Goal: Transaction & Acquisition: Subscribe to service/newsletter

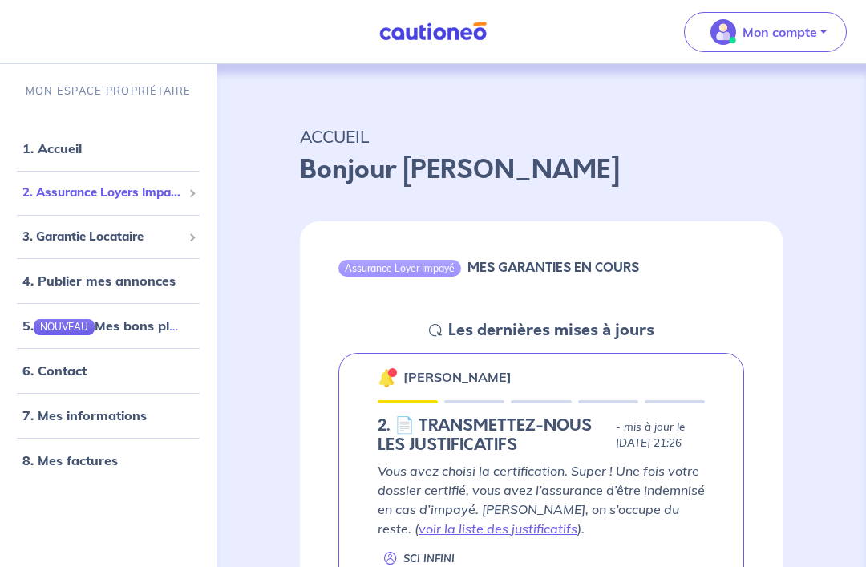
click at [154, 195] on span "2. Assurance Loyers Impayés" at bounding box center [101, 193] width 159 height 18
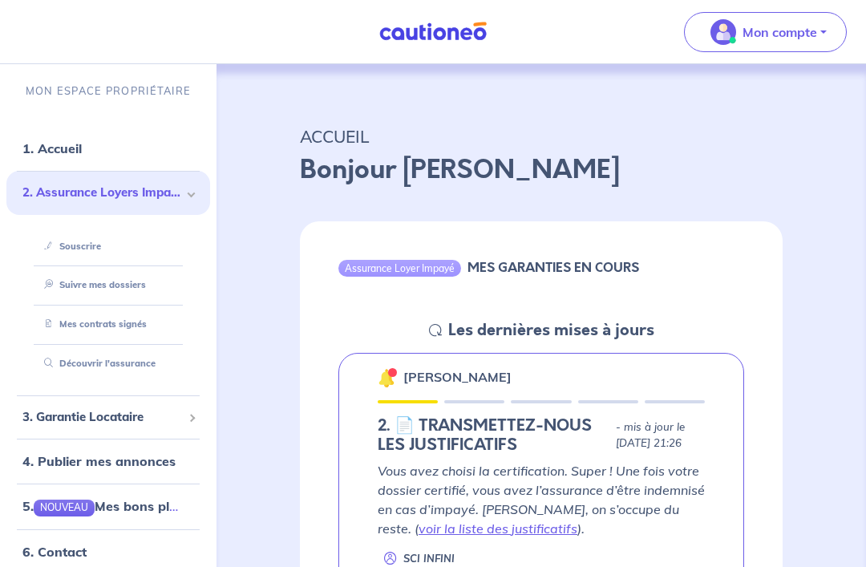
click at [101, 240] on link "Souscrire" at bounding box center [69, 245] width 63 height 11
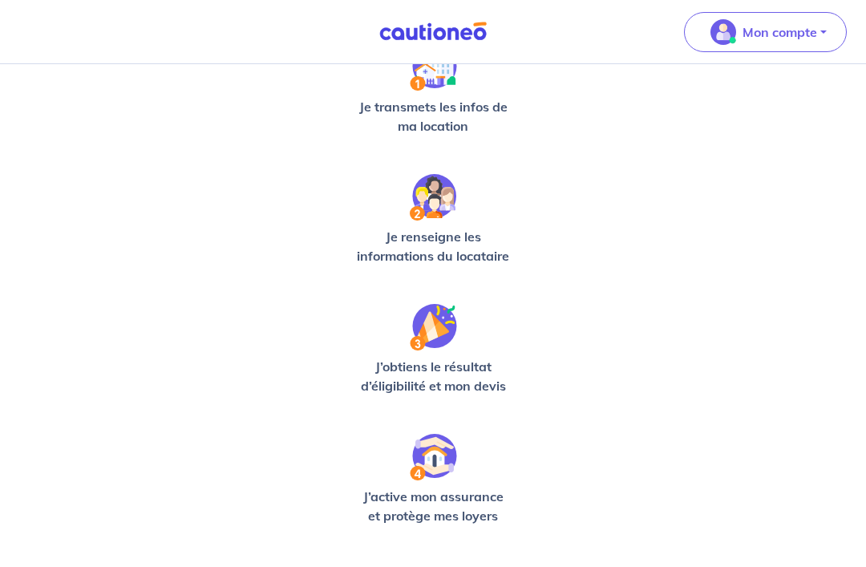
scroll to position [384, 0]
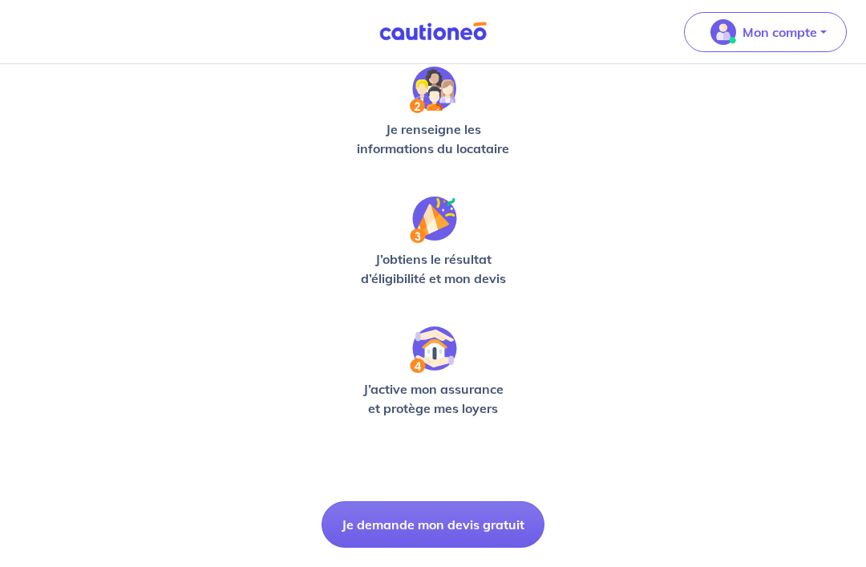
click at [476, 537] on button "Je demande mon devis gratuit" at bounding box center [432, 524] width 223 height 46
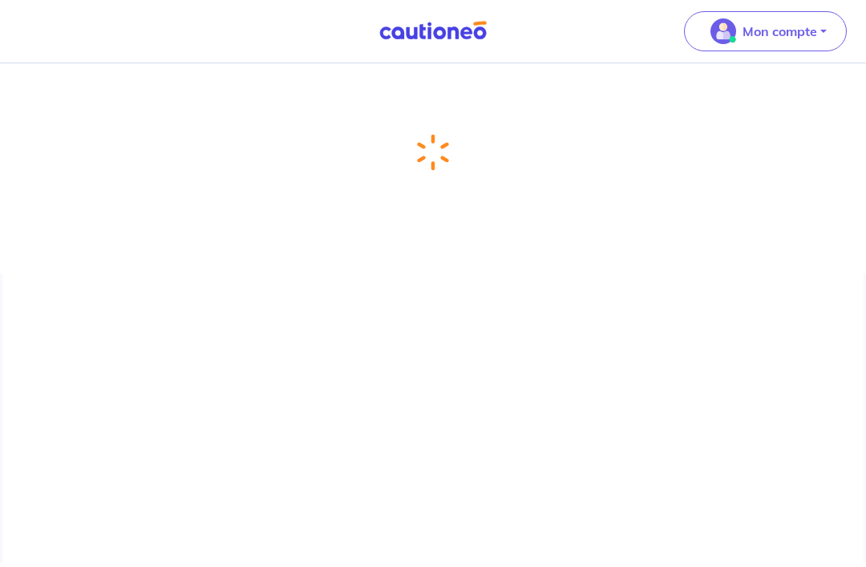
scroll to position [48, 0]
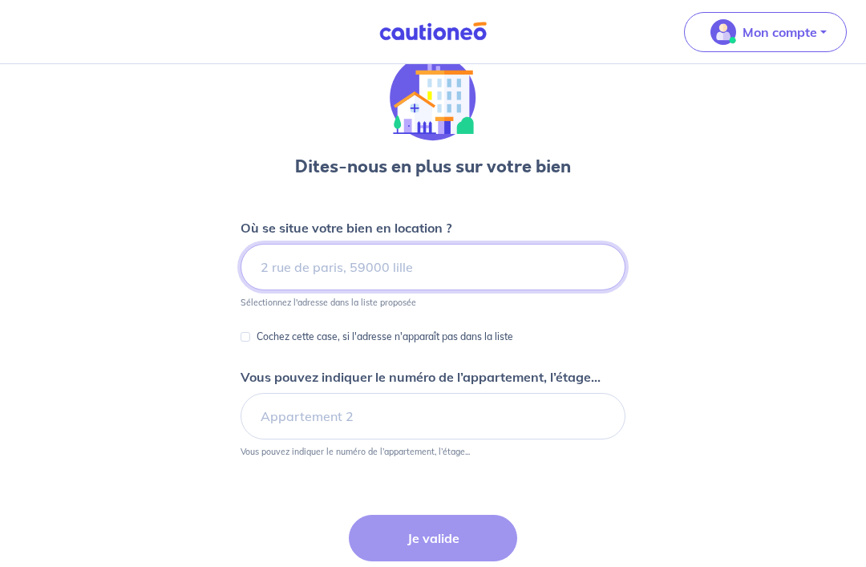
click at [513, 261] on input at bounding box center [432, 267] width 385 height 46
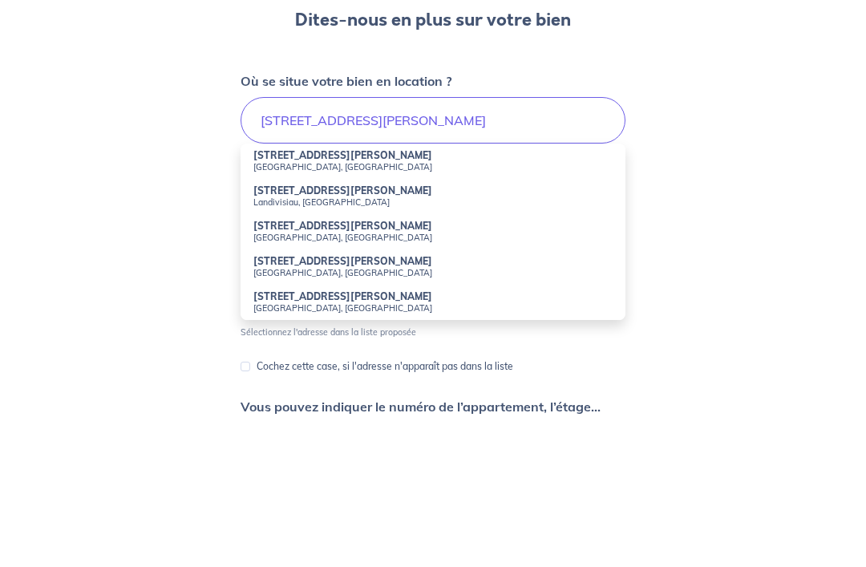
click at [434, 290] on li "17 Rue du Général Mangin Saint-Avold, France" at bounding box center [432, 307] width 385 height 35
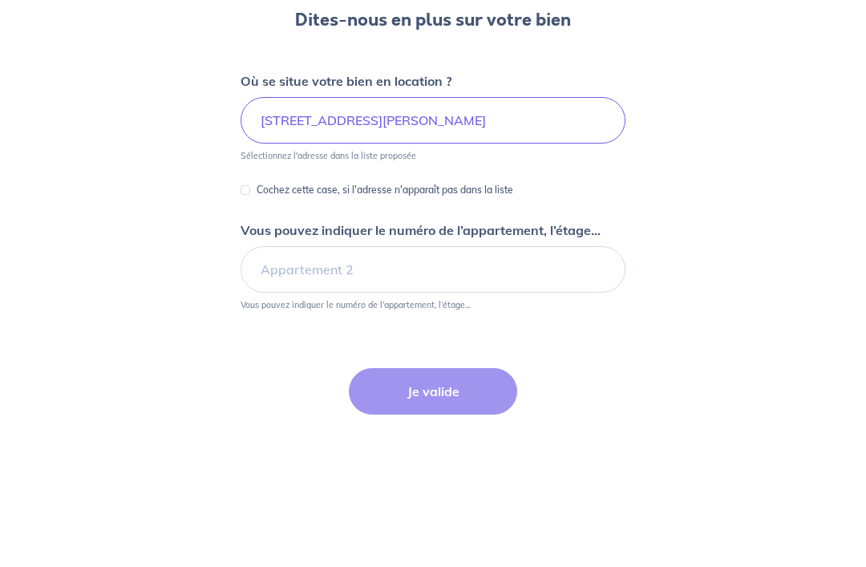
type input "17 Rue du Général Mangin, Saint-Avold, France"
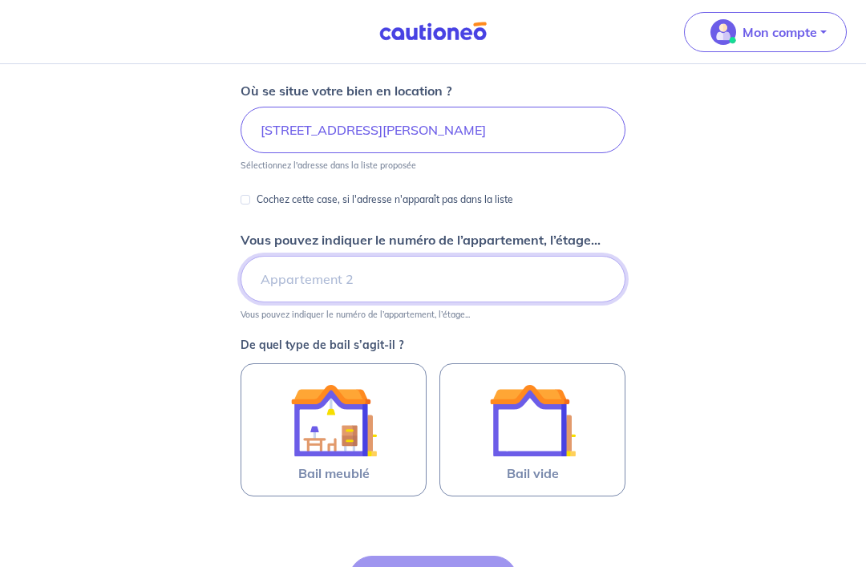
click at [426, 278] on input "Vous pouvez indiquer le numéro de l’appartement, l’étage..." at bounding box center [432, 279] width 385 height 46
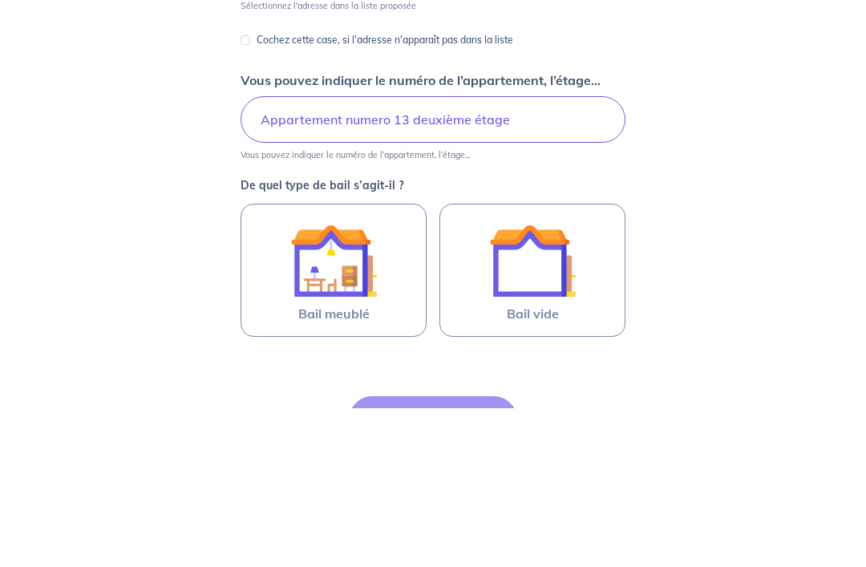
scroll to position [345, 0]
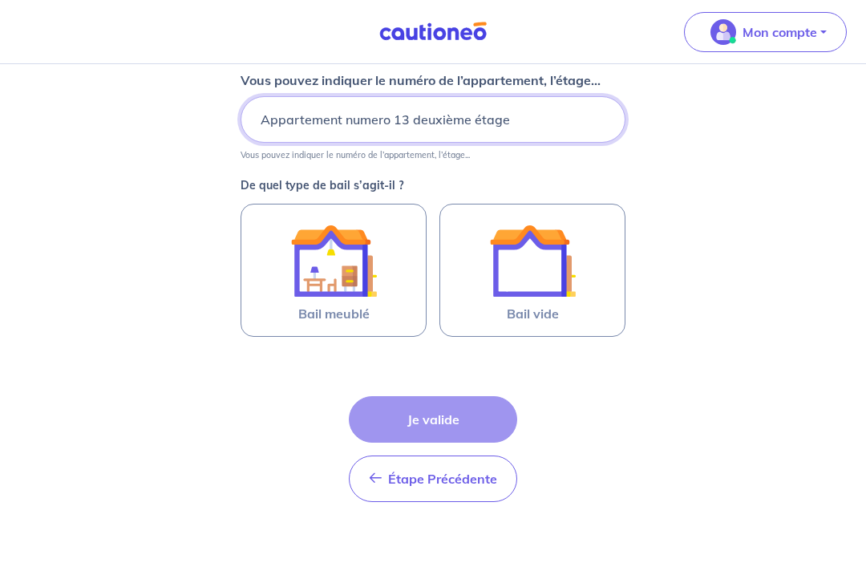
type input "Appartement numero 13 deuxième étage"
click at [548, 277] on img at bounding box center [532, 260] width 87 height 87
click at [0, 0] on input "Bail vide" at bounding box center [0, 0] width 0 height 0
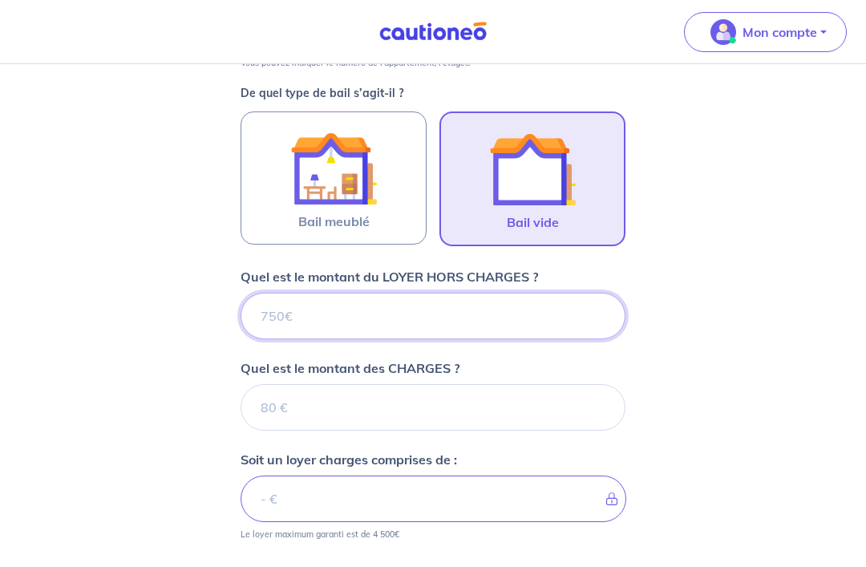
scroll to position [437, 0]
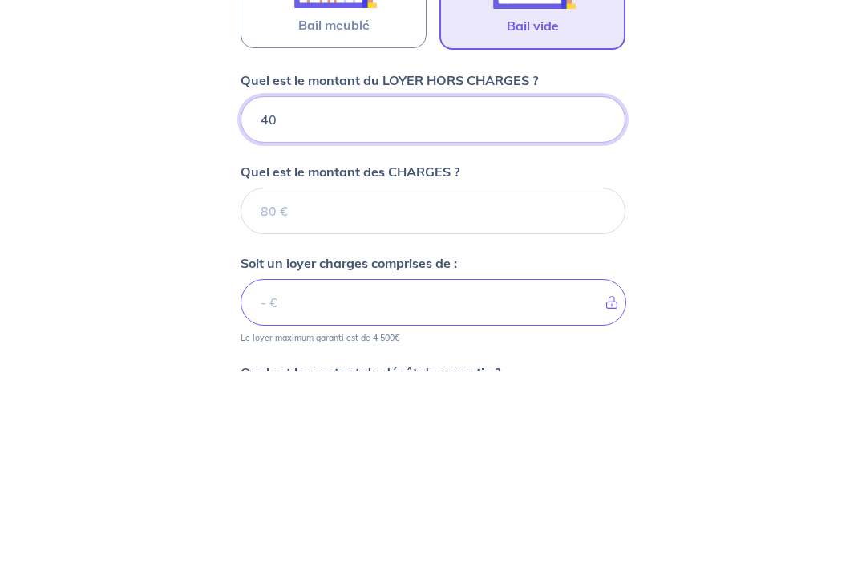
type input "400"
type input "400.2"
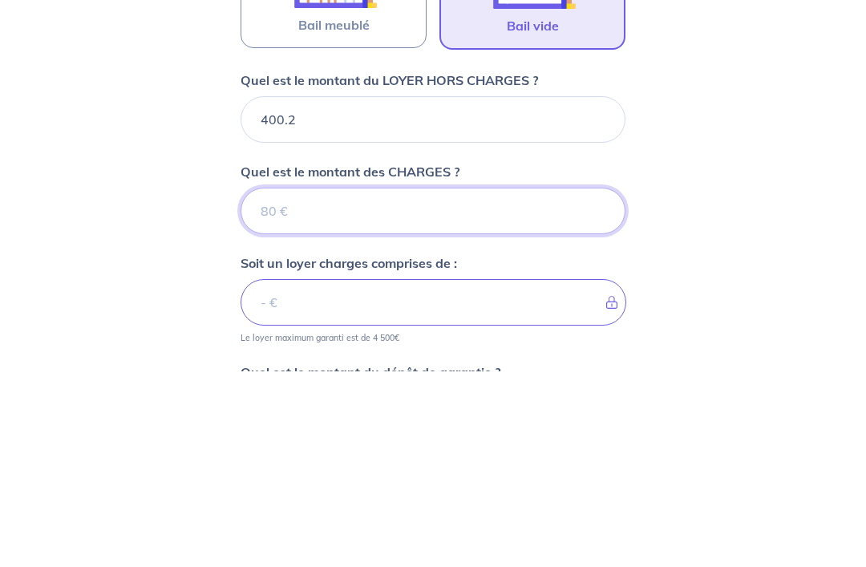
click at [357, 384] on input "Quel est le montant des CHARGES ?" at bounding box center [432, 407] width 385 height 46
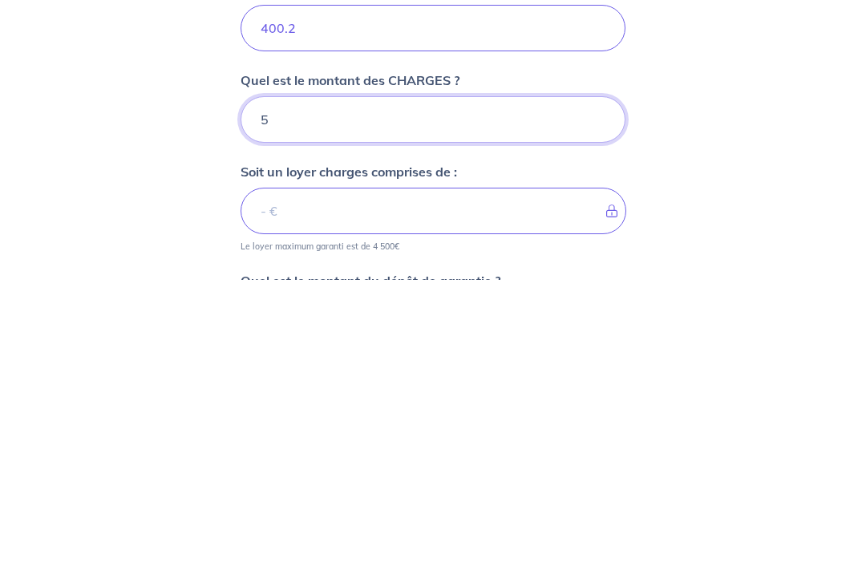
type input "53"
type input "453.2"
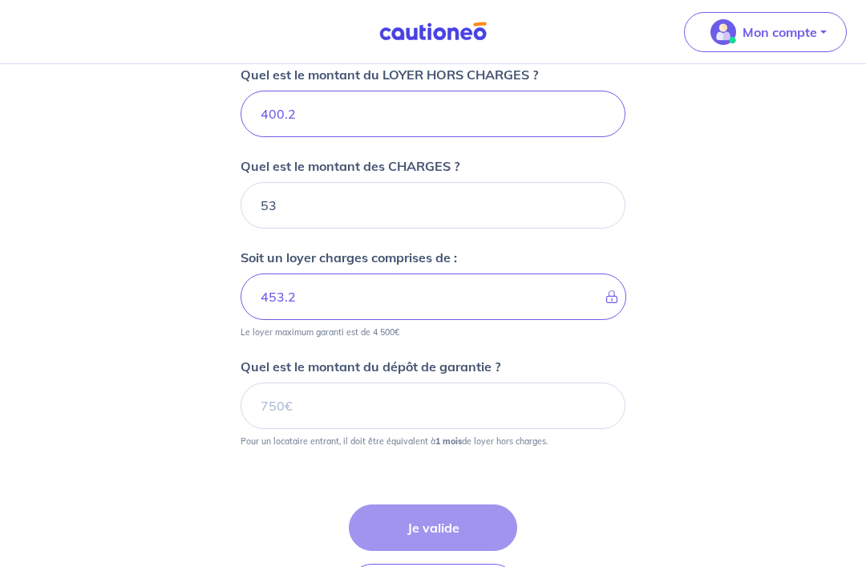
scroll to position [636, 0]
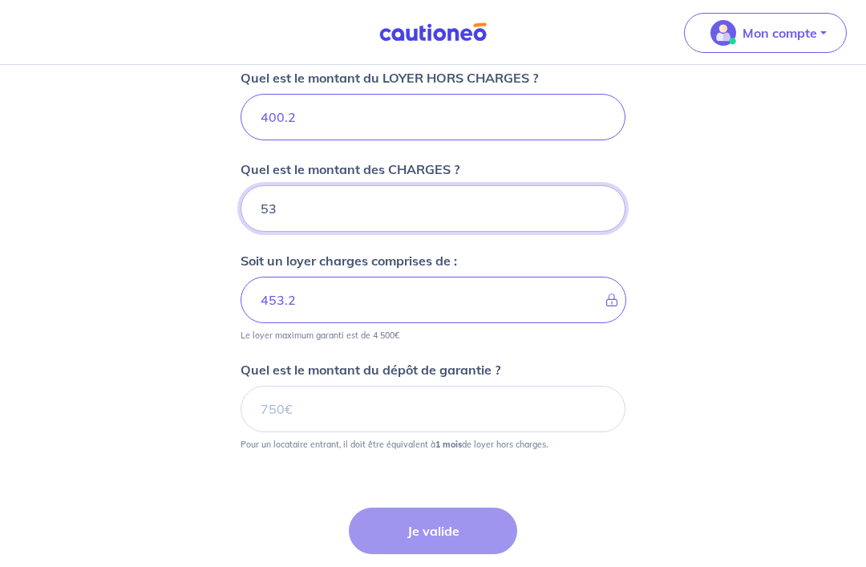
type input "53"
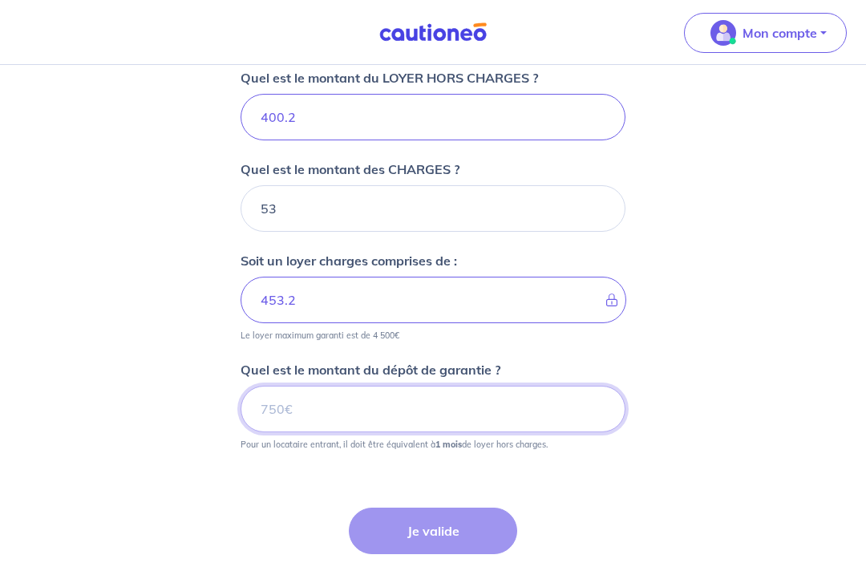
click at [412, 402] on input "Quel est le montant du dépôt de garantie ?" at bounding box center [432, 408] width 385 height 46
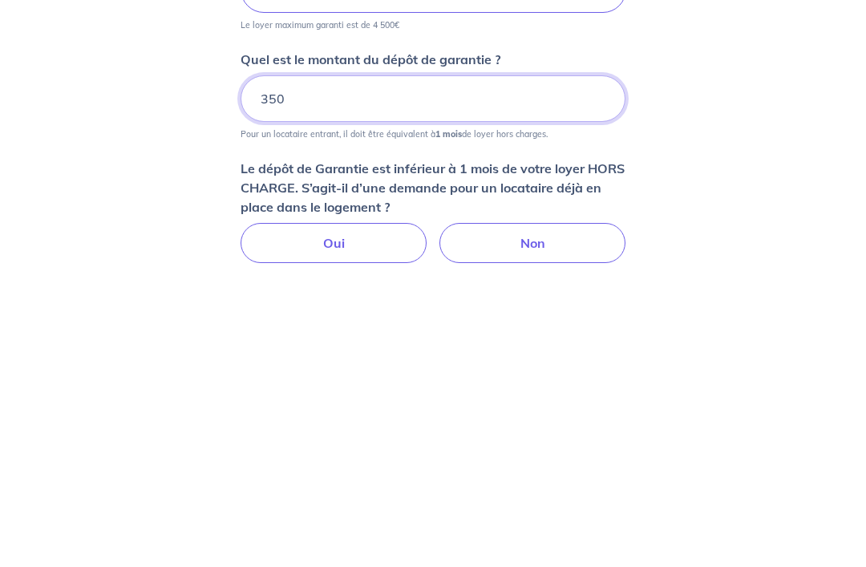
scroll to position [672, 0]
type input "350"
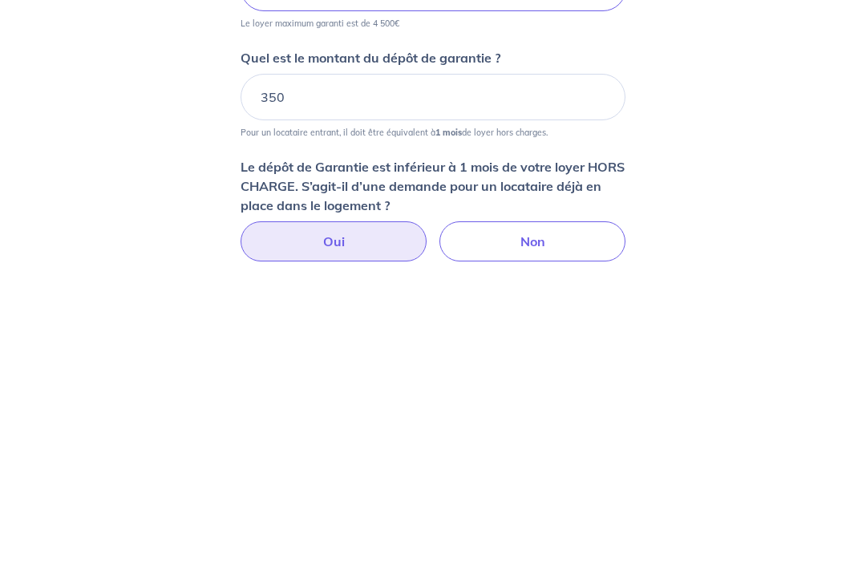
click at [387, 497] on label "Oui" at bounding box center [333, 517] width 186 height 40
click at [428, 497] on input "Oui" at bounding box center [433, 502] width 10 height 10
radio input "true"
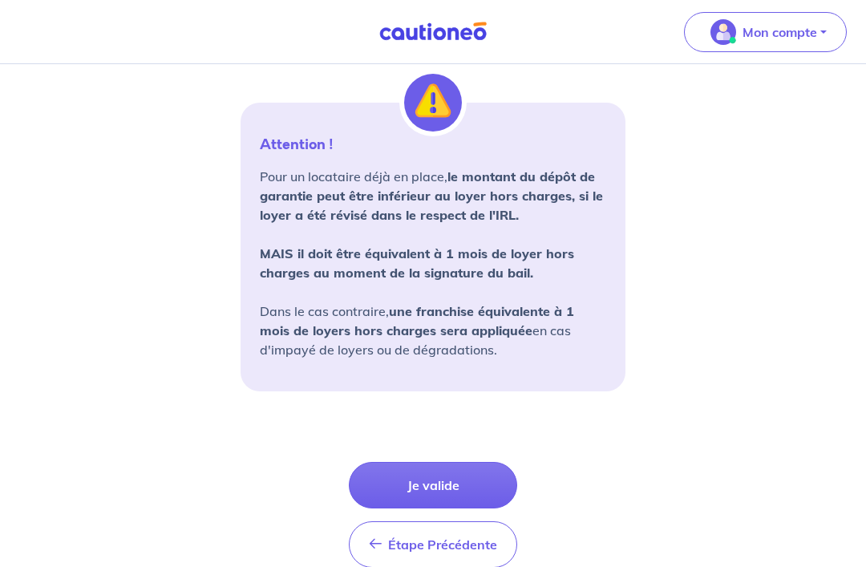
scroll to position [1164, 0]
click at [428, 486] on button "Je valide" at bounding box center [433, 485] width 168 height 46
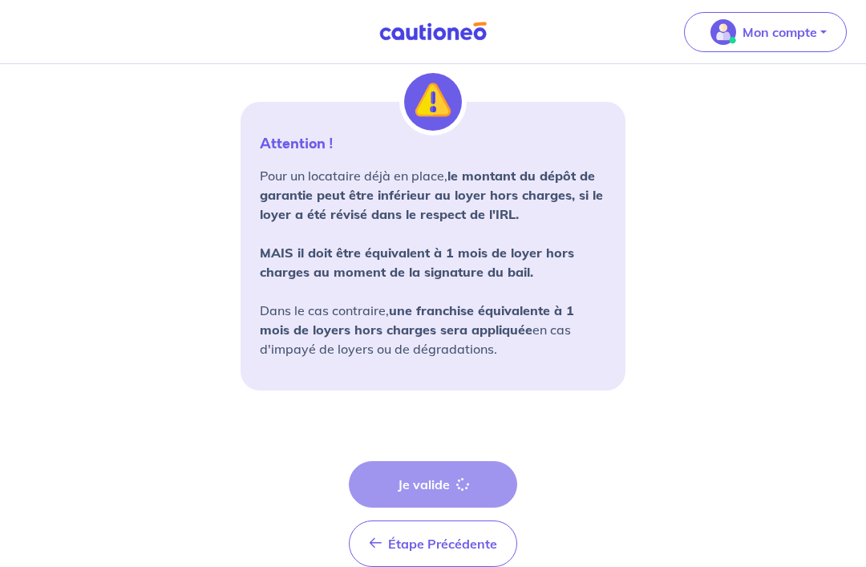
scroll to position [1164, 0]
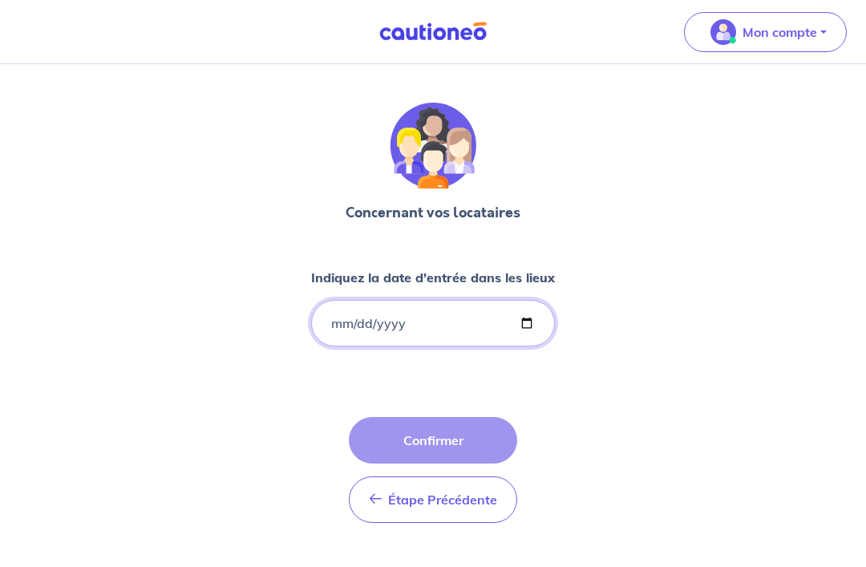
click at [418, 320] on input "Indiquez la date d'entrée dans les lieux" at bounding box center [433, 323] width 244 height 46
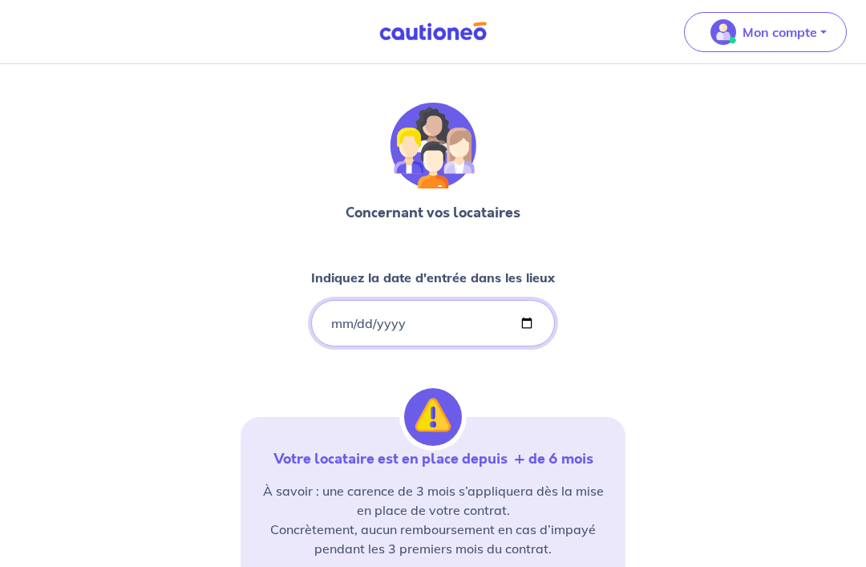
type input "2018-07-11"
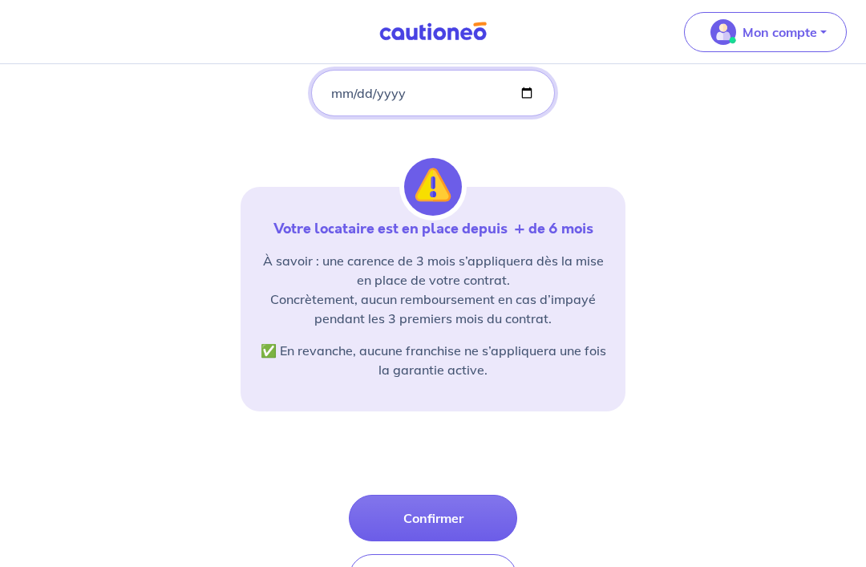
scroll to position [230, 0]
click at [463, 520] on button "Confirmer" at bounding box center [433, 517] width 168 height 46
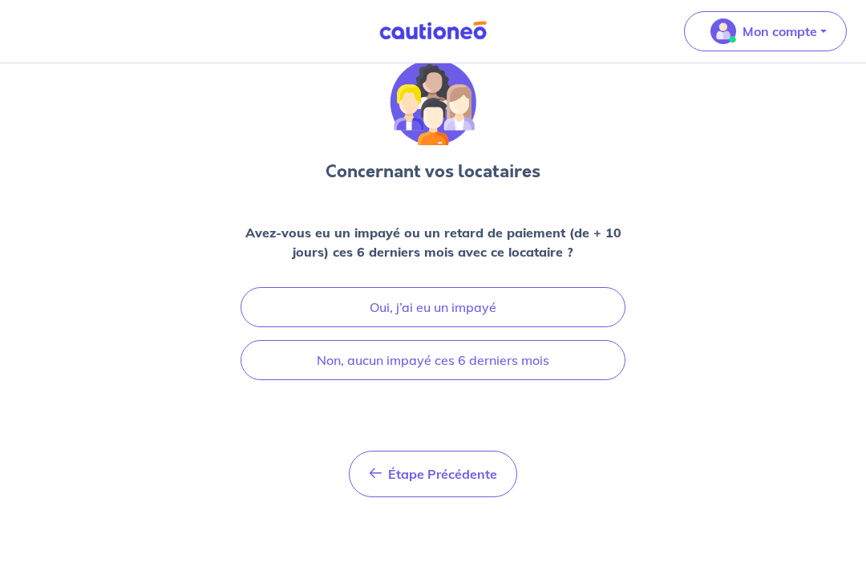
scroll to position [48, 0]
click at [519, 359] on button "Non, aucun impayé ces 6 derniers mois" at bounding box center [432, 359] width 385 height 40
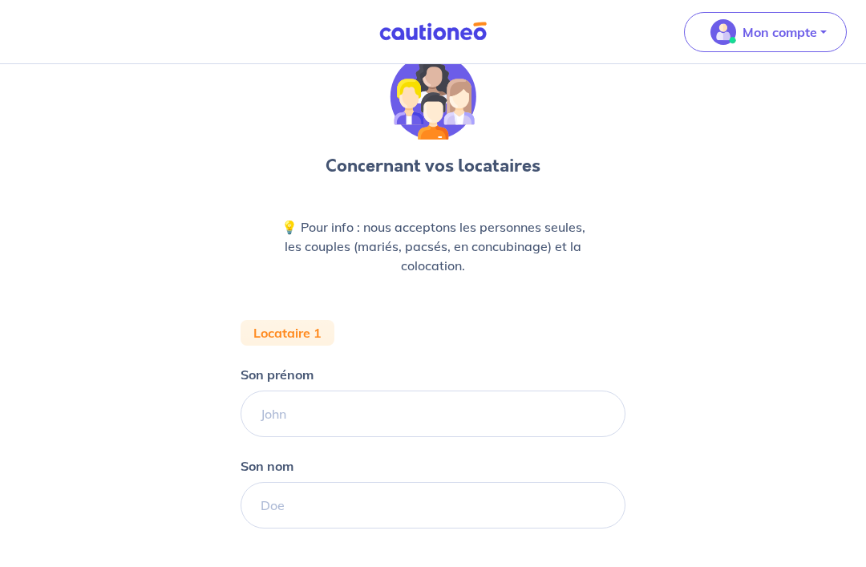
scroll to position [55, 0]
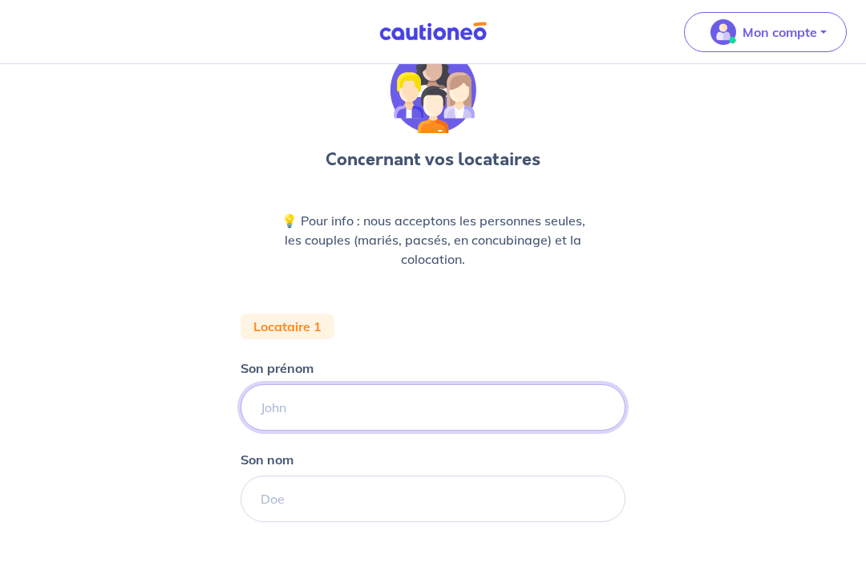
click at [446, 404] on input "Son prénom" at bounding box center [432, 407] width 385 height 46
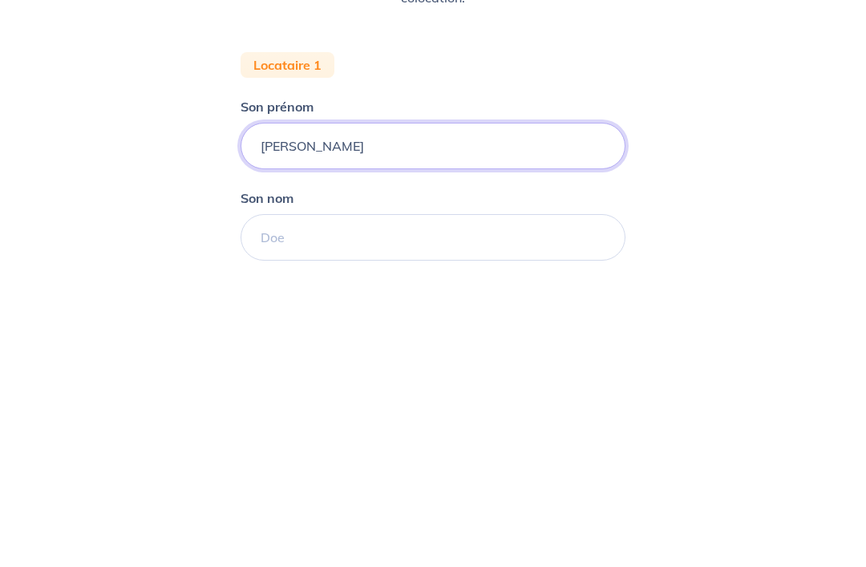
type input "Rodriguez"
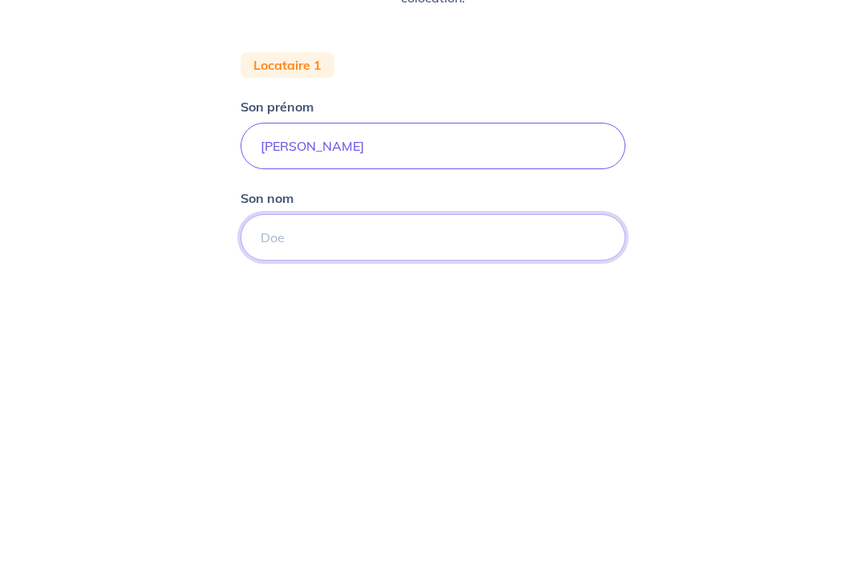
click at [261, 475] on input "Son nom" at bounding box center [432, 498] width 385 height 46
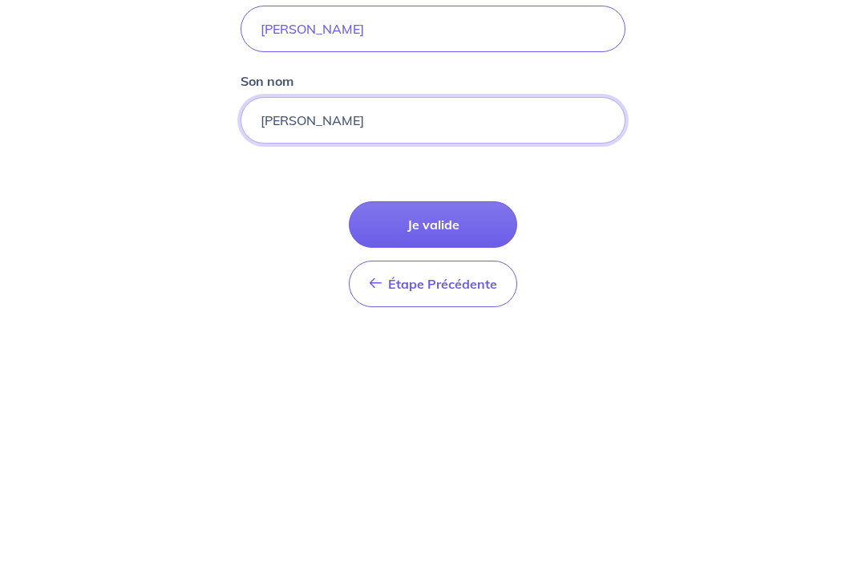
type input "David"
click at [479, 377] on button "Je valide" at bounding box center [433, 400] width 168 height 46
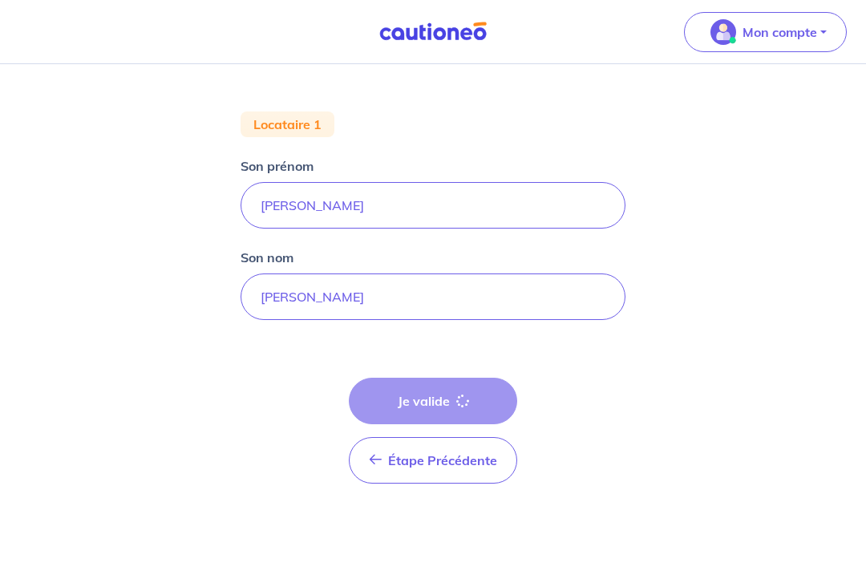
scroll to position [48, 0]
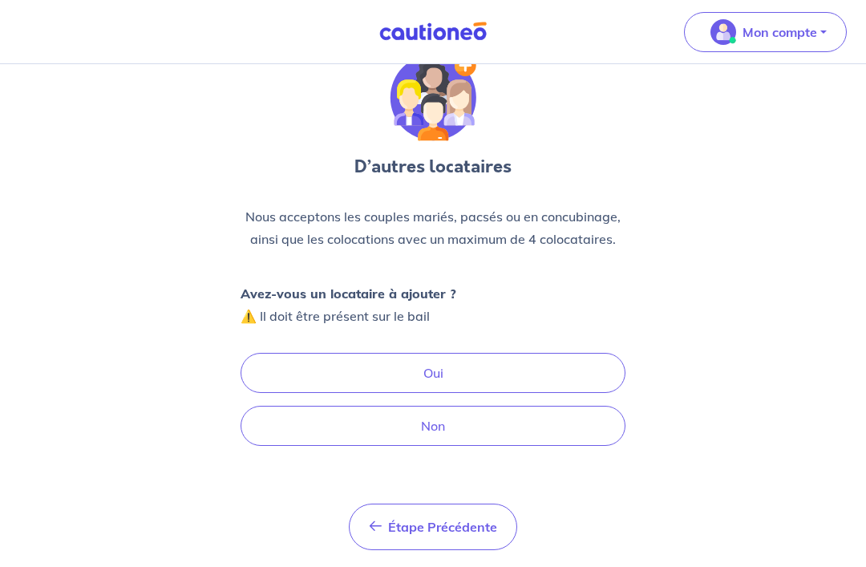
click at [441, 424] on button "Non" at bounding box center [432, 426] width 385 height 40
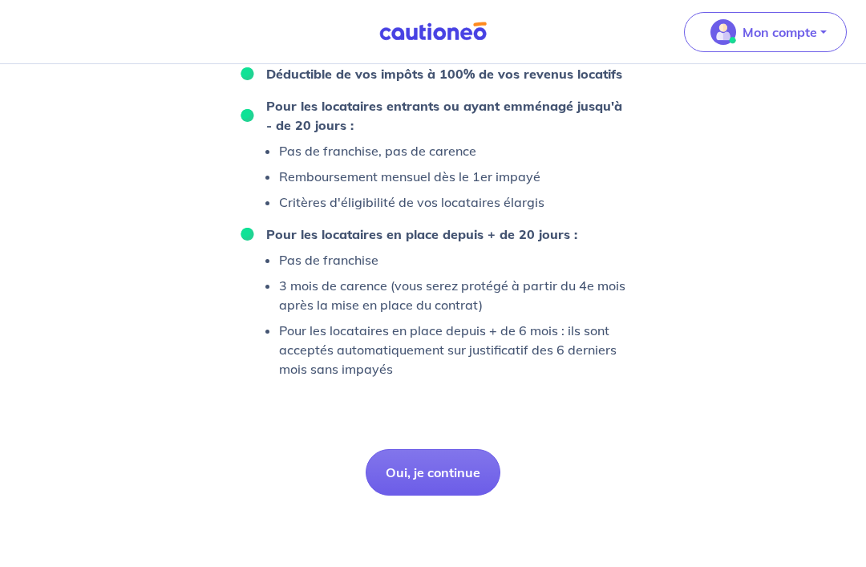
scroll to position [945, 0]
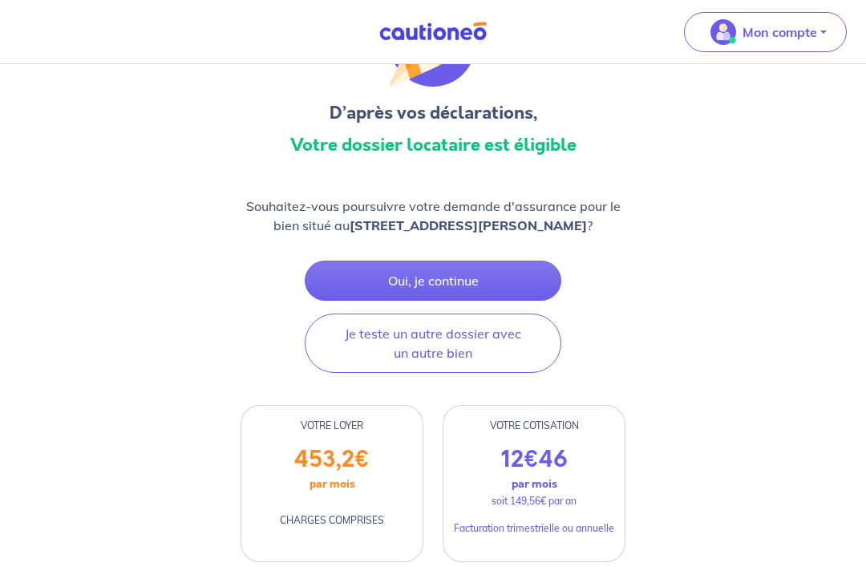
click at [523, 276] on button "Oui, je continue" at bounding box center [433, 280] width 256 height 40
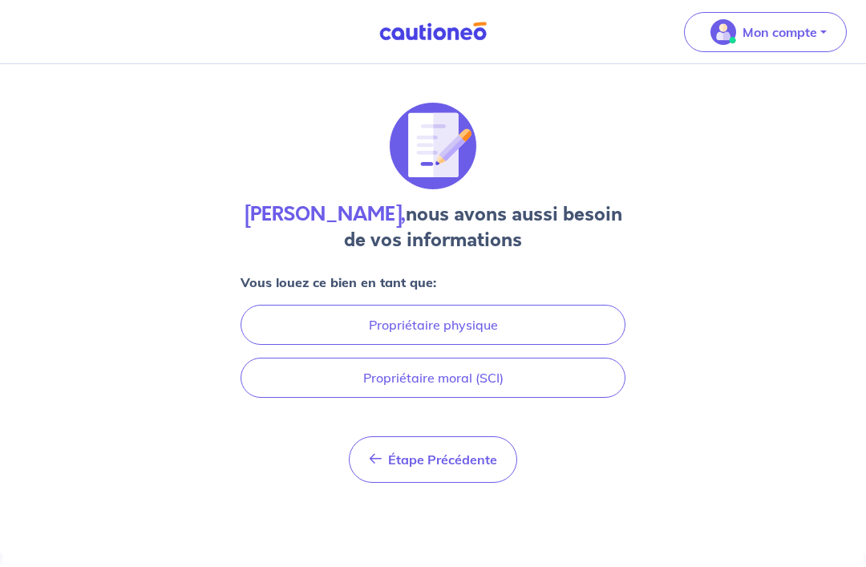
click at [476, 357] on button "Propriétaire moral (SCI)" at bounding box center [432, 377] width 385 height 40
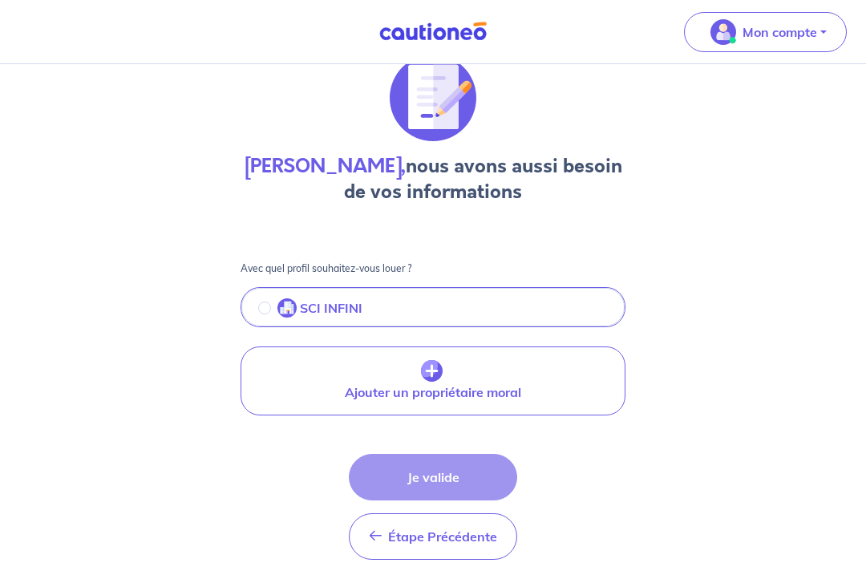
click at [377, 309] on button "SCI INFINI" at bounding box center [432, 309] width 381 height 34
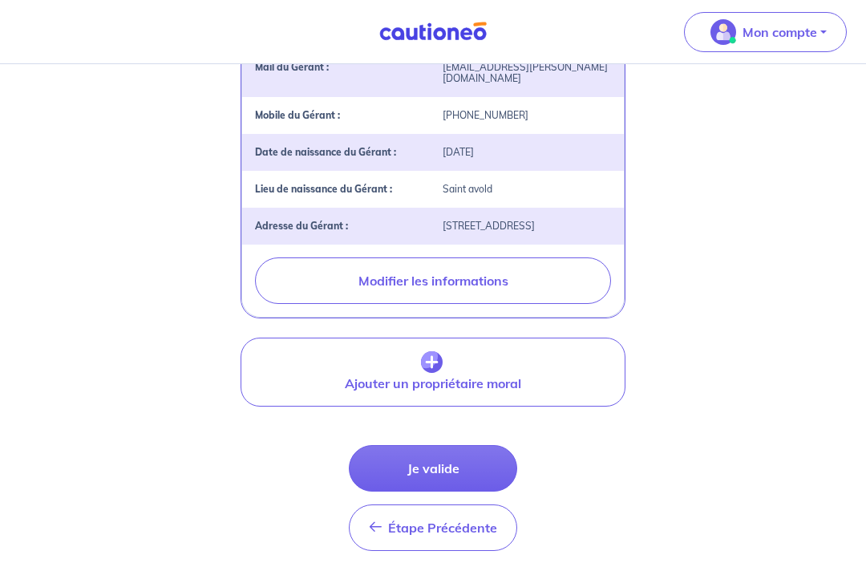
scroll to position [488, 0]
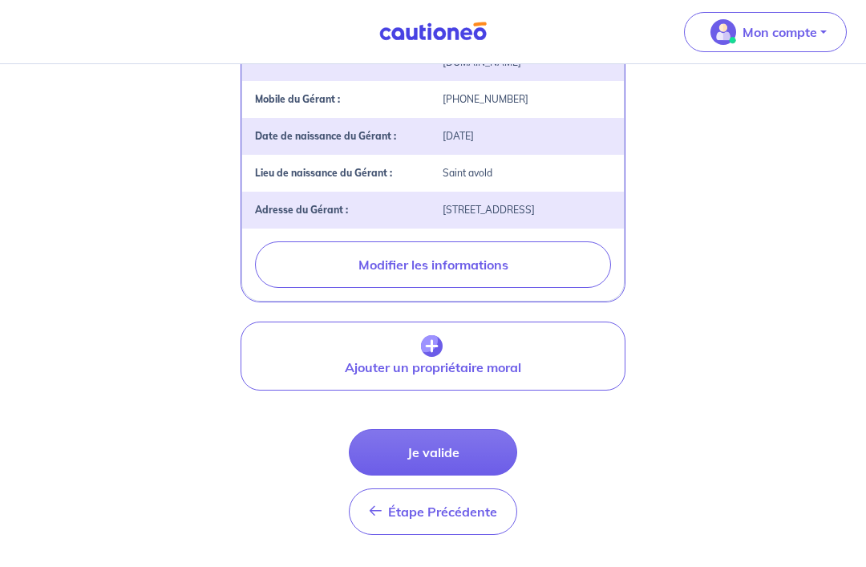
click at [461, 457] on button "Je valide" at bounding box center [433, 452] width 168 height 46
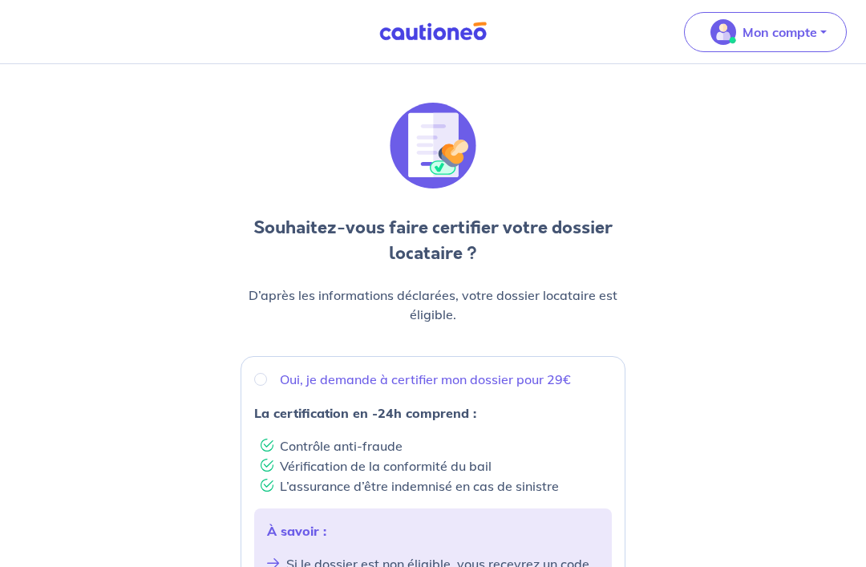
click at [538, 382] on p "Oui, je demande à certifier mon dossier pour 29€" at bounding box center [425, 378] width 291 height 19
click at [267, 382] on input "Oui, je demande à certifier mon dossier pour 29€" at bounding box center [260, 379] width 13 height 13
radio input "true"
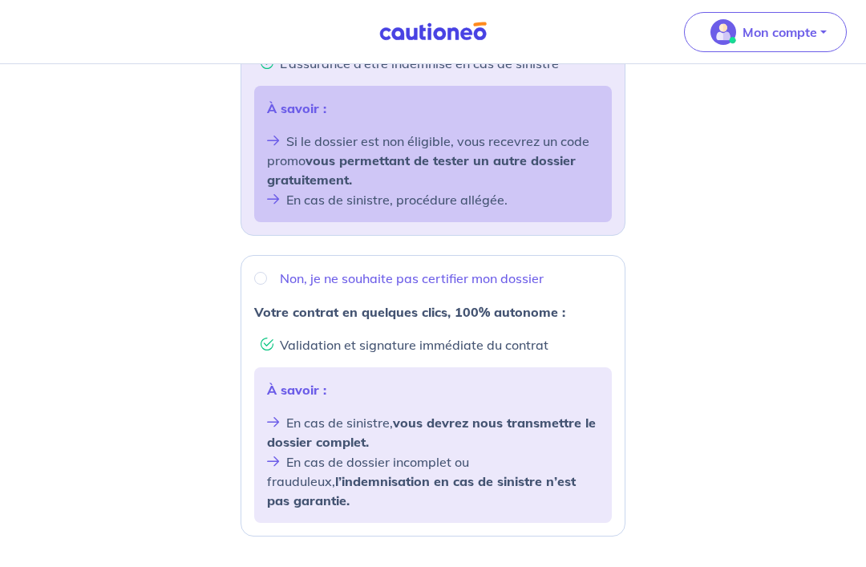
scroll to position [568, 0]
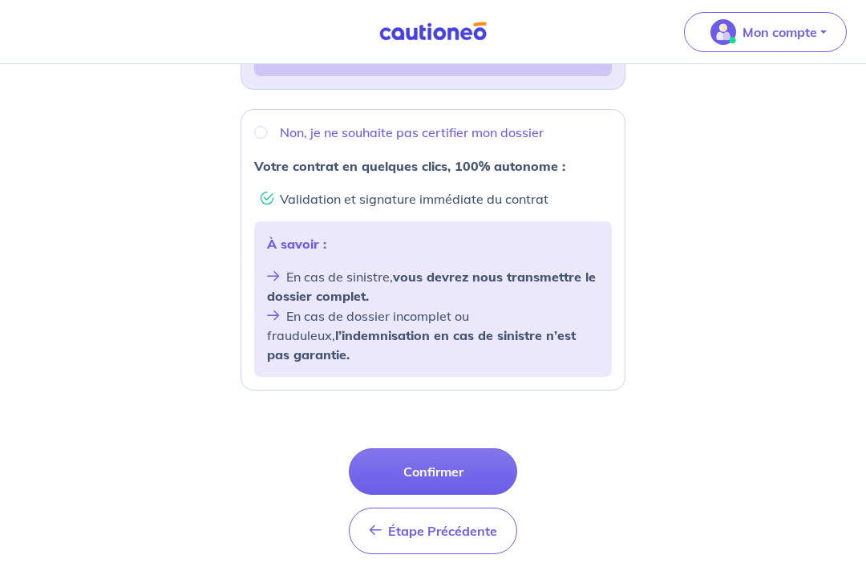
click at [472, 458] on button "Confirmer" at bounding box center [433, 471] width 168 height 46
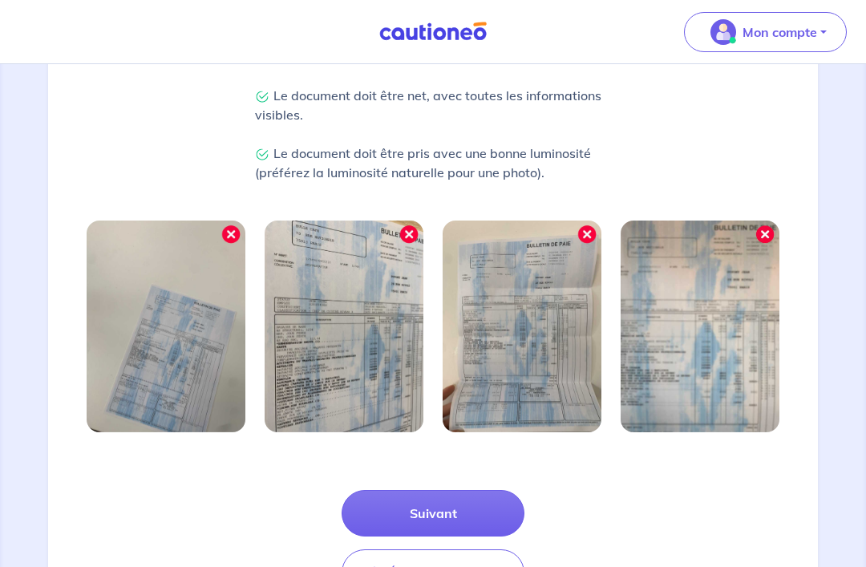
scroll to position [453, 0]
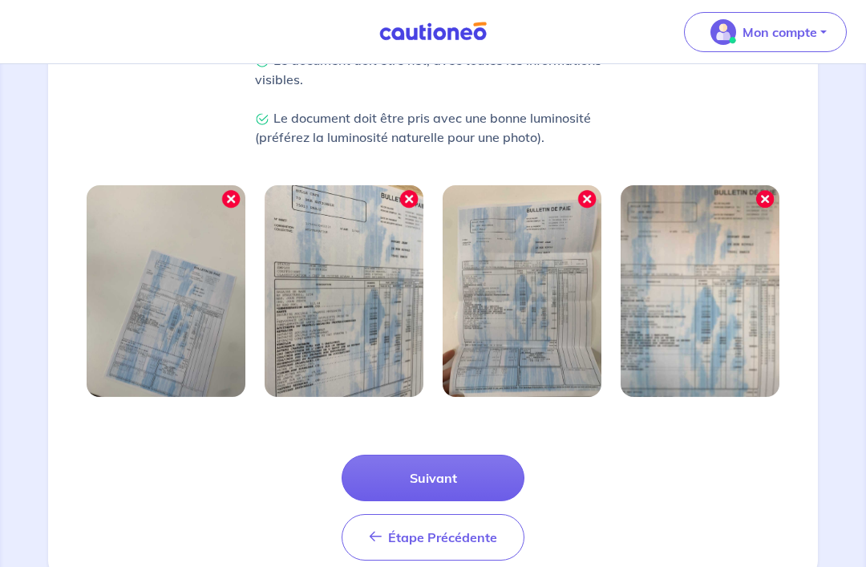
click at [458, 479] on button "Suivant" at bounding box center [432, 477] width 183 height 46
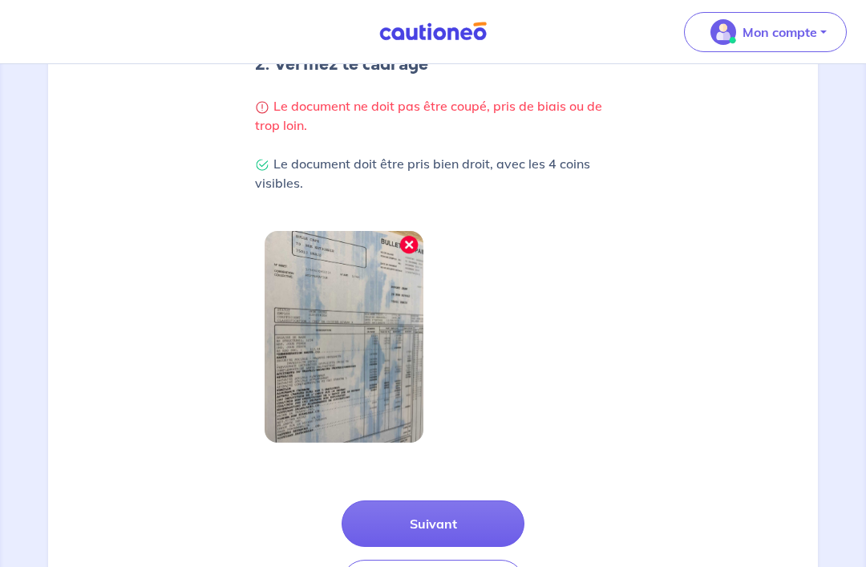
scroll to position [395, 0]
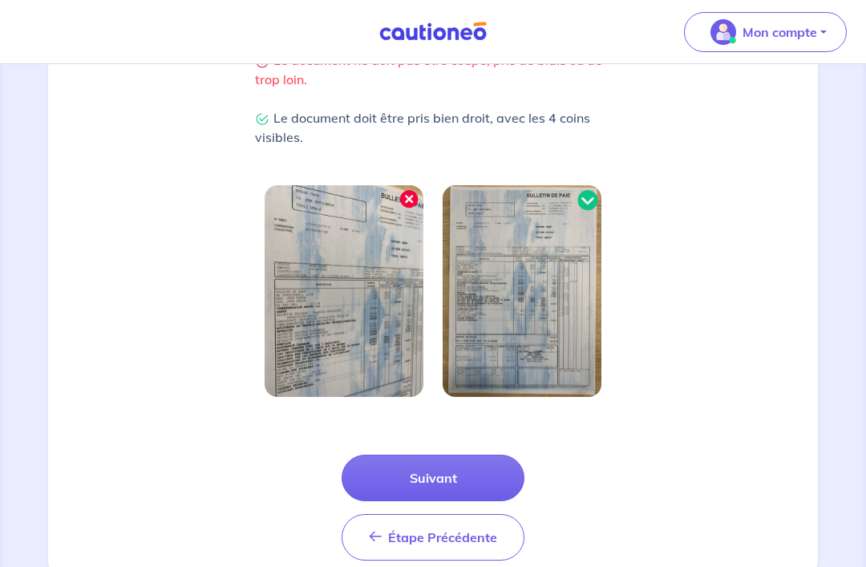
click at [458, 479] on button "Suivant" at bounding box center [432, 477] width 183 height 46
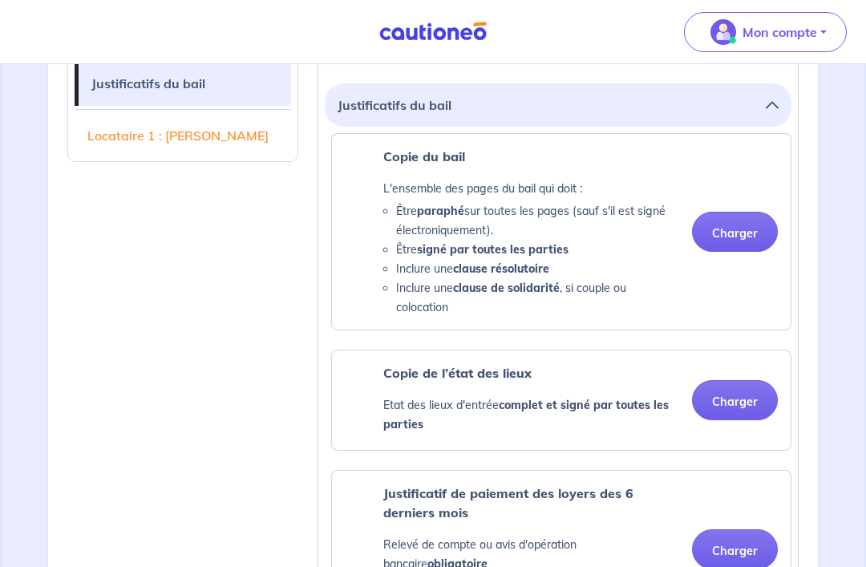
scroll to position [411, 0]
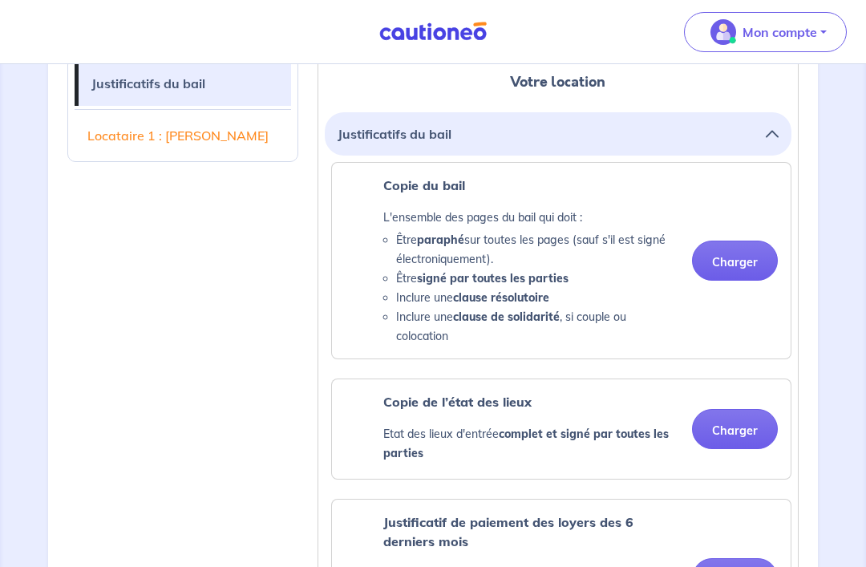
click at [745, 261] on button "Charger" at bounding box center [735, 260] width 86 height 40
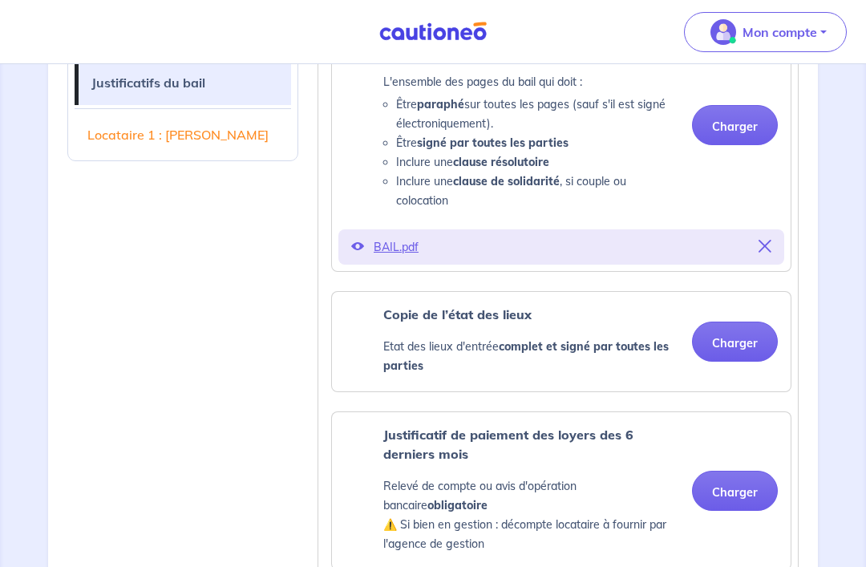
scroll to position [547, 0]
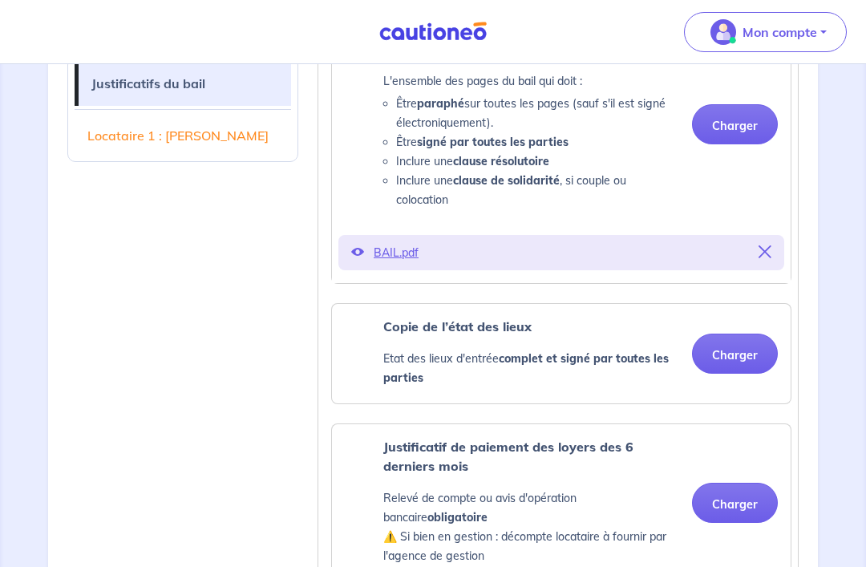
click at [744, 354] on button "Charger" at bounding box center [735, 353] width 86 height 40
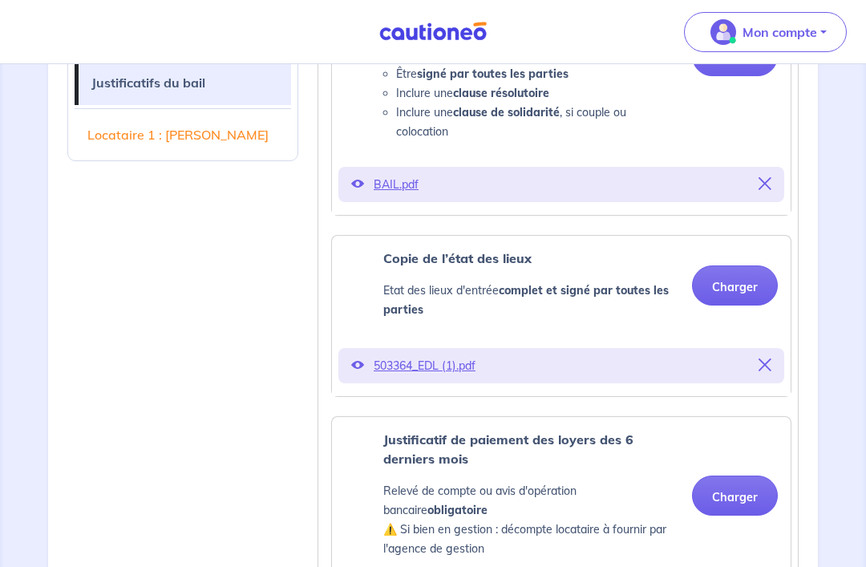
scroll to position [801, 0]
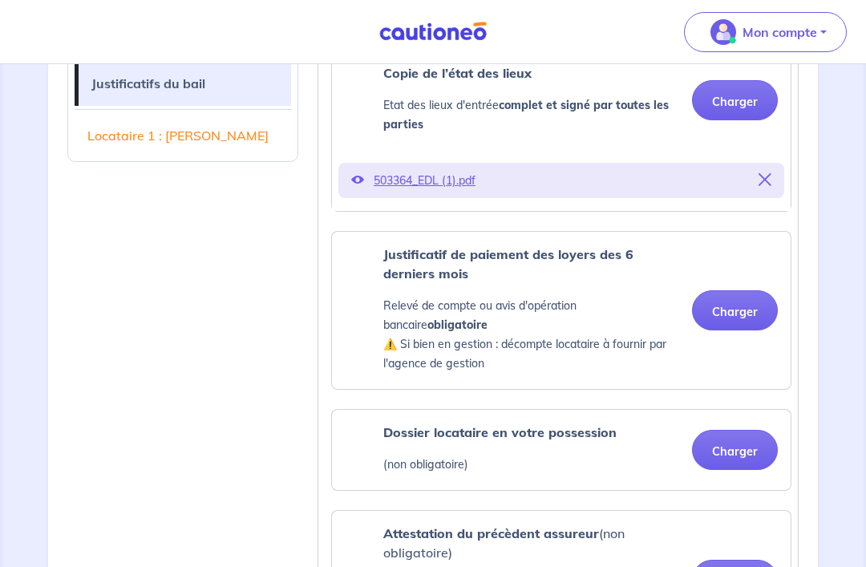
click at [750, 312] on button "Charger" at bounding box center [735, 310] width 86 height 40
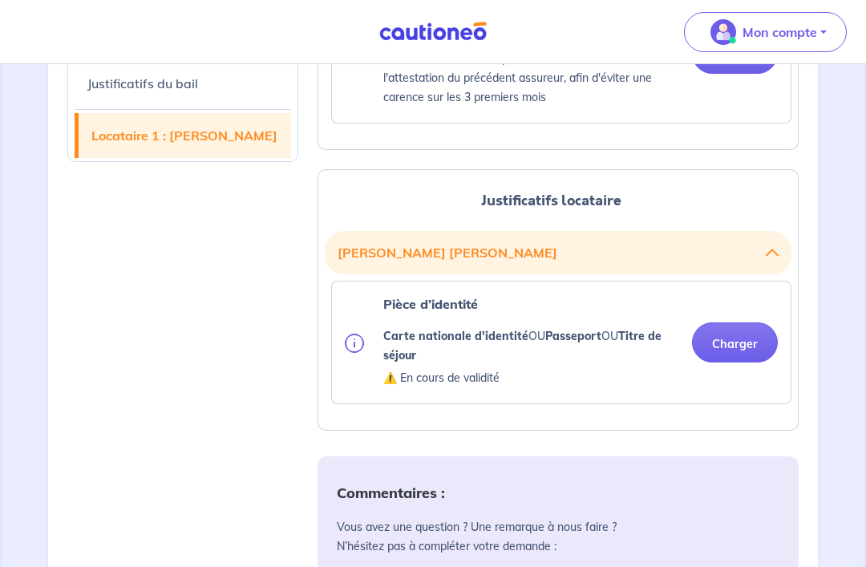
scroll to position [1388, 0]
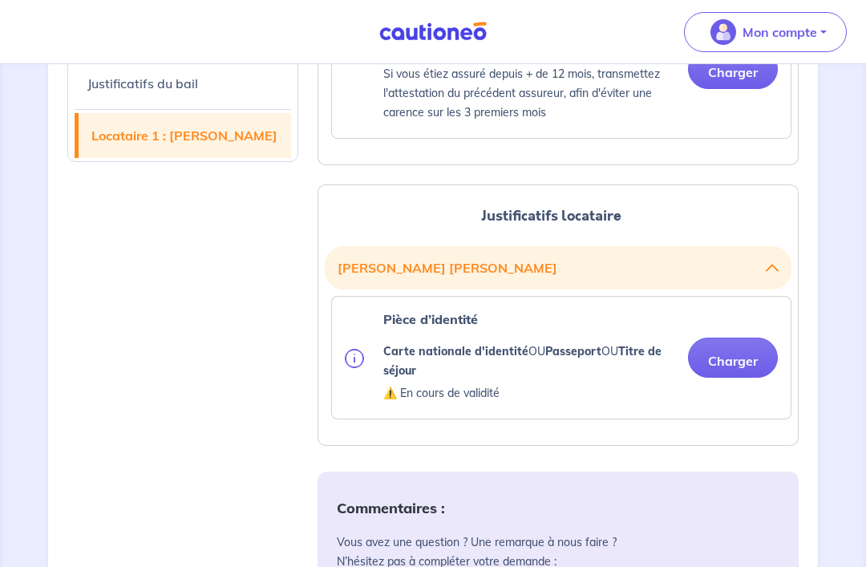
scroll to position [1372, 0]
click at [736, 357] on button "Charger" at bounding box center [733, 357] width 90 height 40
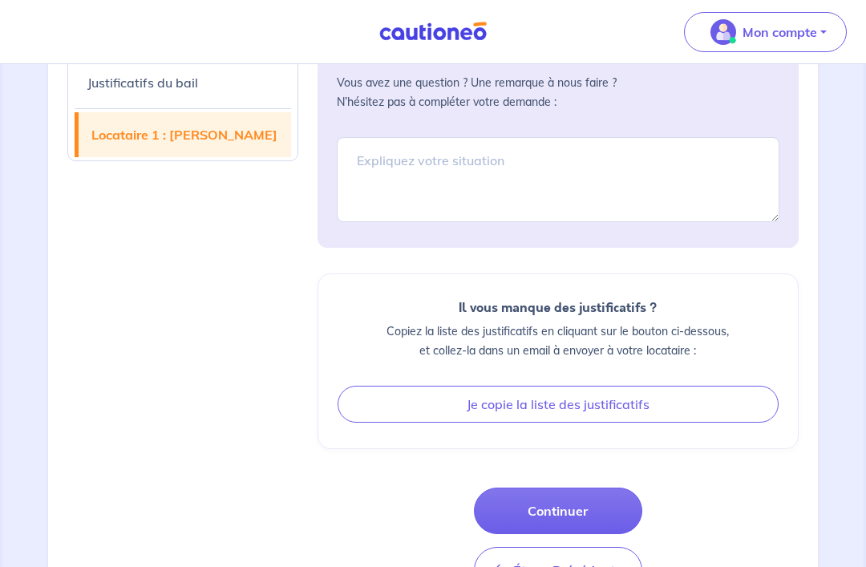
scroll to position [1906, 0]
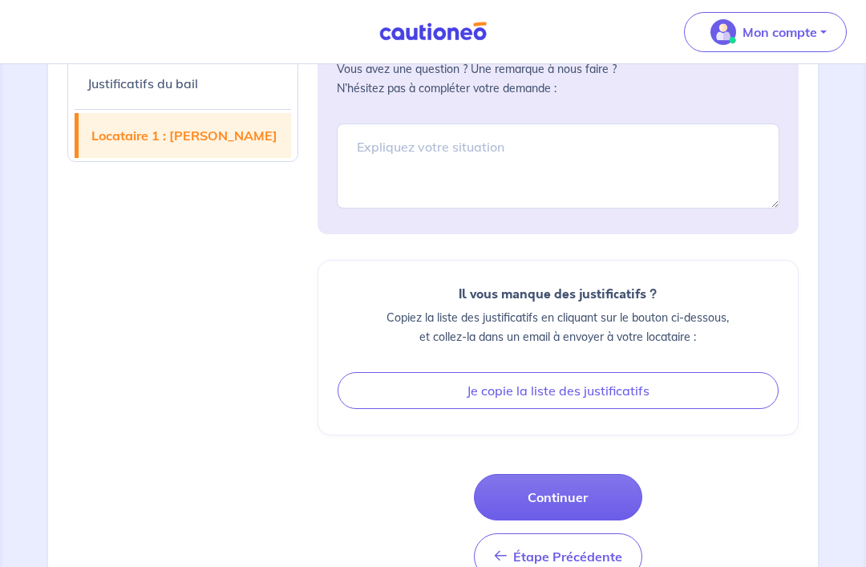
click at [594, 495] on button "Continuer" at bounding box center [558, 497] width 168 height 46
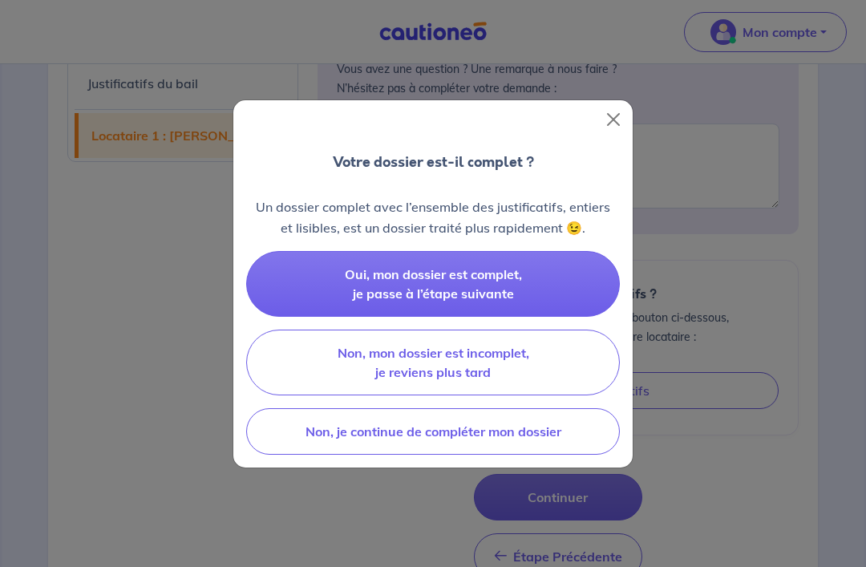
click at [548, 304] on button "Oui, mon dossier est complet, je passe à l’étape suivante" at bounding box center [432, 284] width 373 height 66
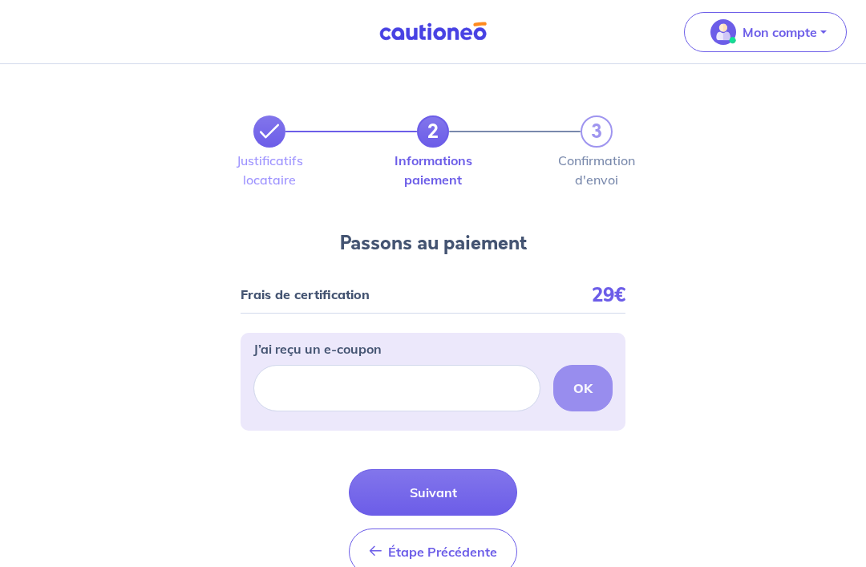
click at [276, 138] on icon at bounding box center [269, 131] width 19 height 19
click at [406, 564] on button "Étape Précédente Précédent" at bounding box center [433, 551] width 168 height 46
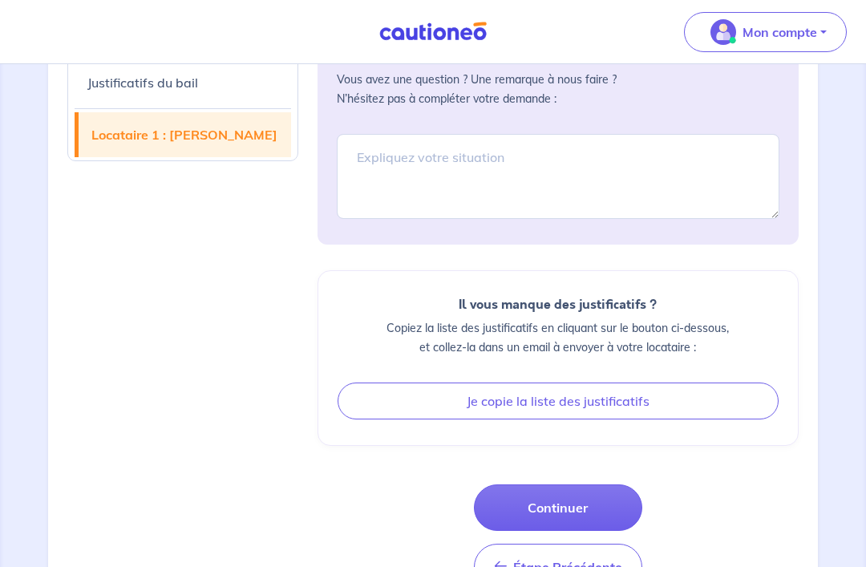
scroll to position [1906, 0]
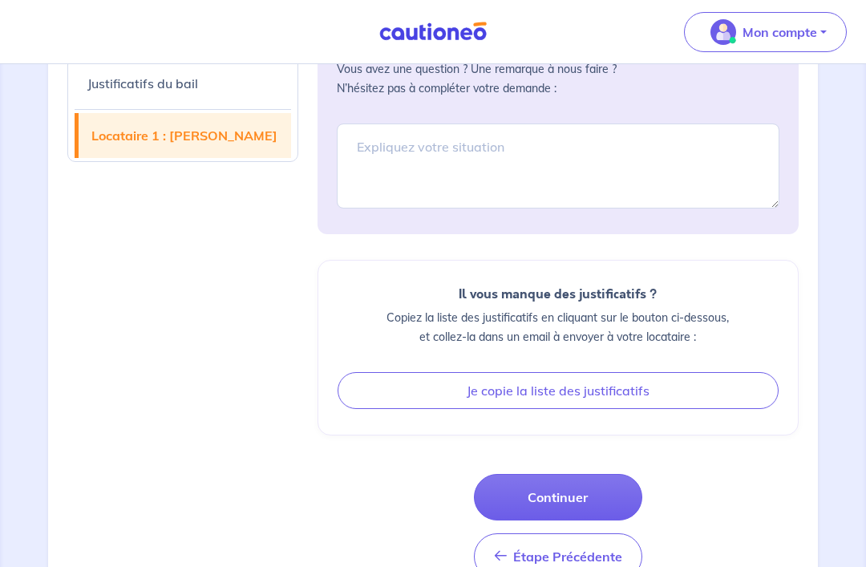
click at [586, 493] on button "Continuer" at bounding box center [558, 497] width 168 height 46
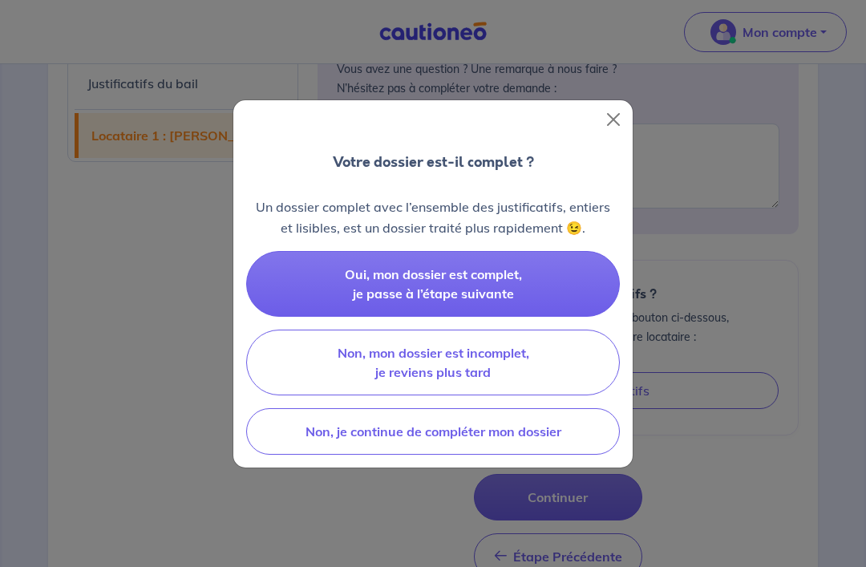
click at [558, 307] on button "Oui, mon dossier est complet, je passe à l’étape suivante" at bounding box center [432, 284] width 373 height 66
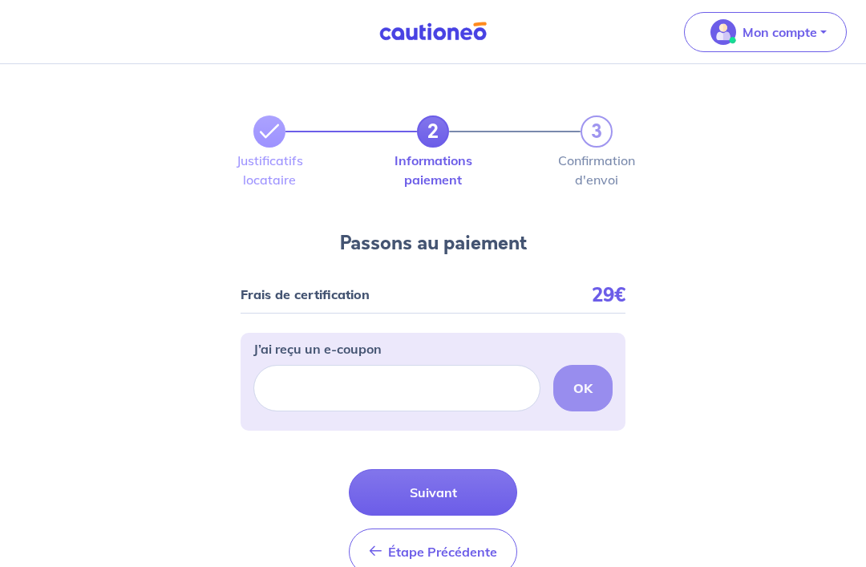
click at [480, 487] on button "Suivant" at bounding box center [433, 492] width 168 height 46
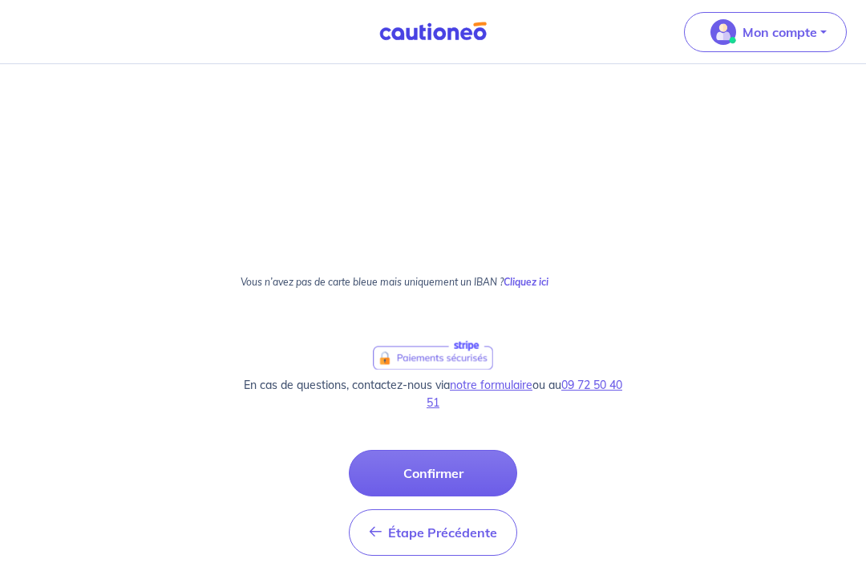
scroll to position [870, 0]
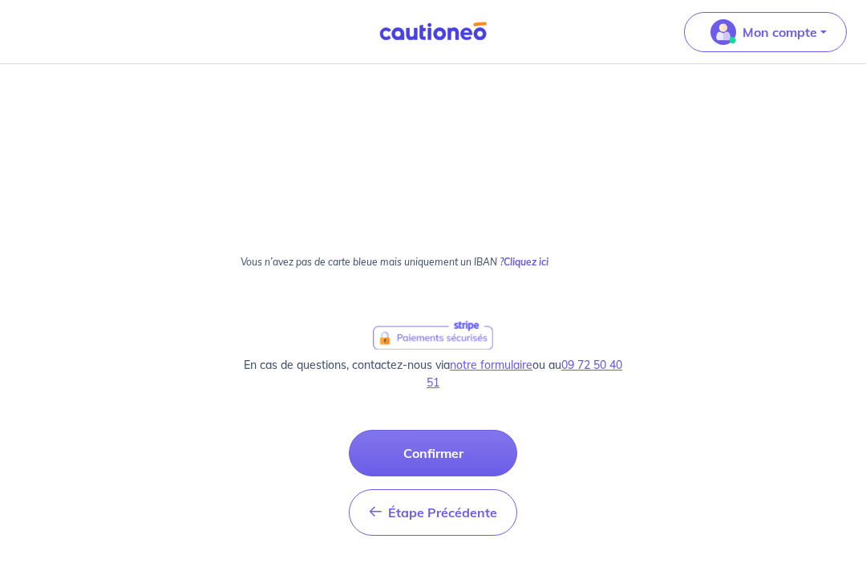
click at [463, 458] on button "Confirmer" at bounding box center [433, 453] width 168 height 46
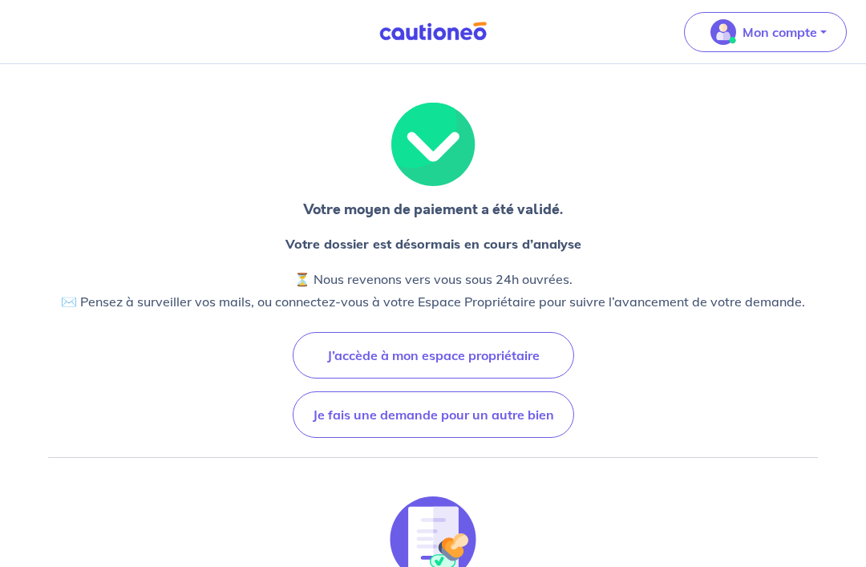
click at [477, 368] on button "J’accède à mon espace propriétaire" at bounding box center [433, 355] width 281 height 46
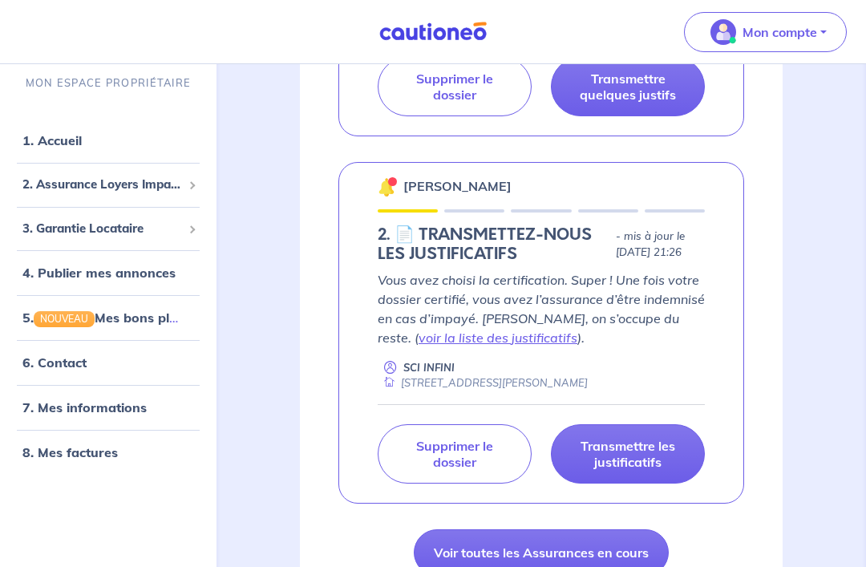
click at [494, 470] on p "Supprimer le dossier" at bounding box center [454, 454] width 114 height 32
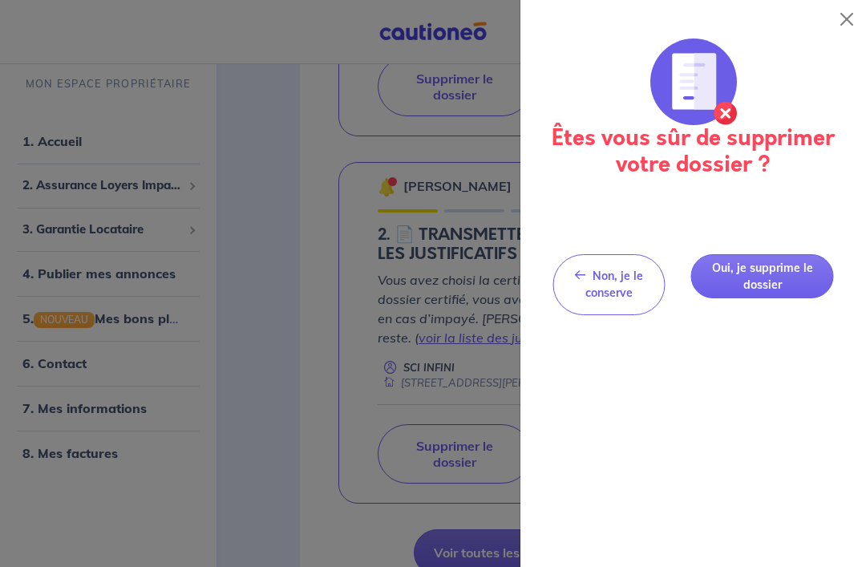
click at [777, 276] on button "Oui, je supprime le dossier" at bounding box center [761, 276] width 143 height 44
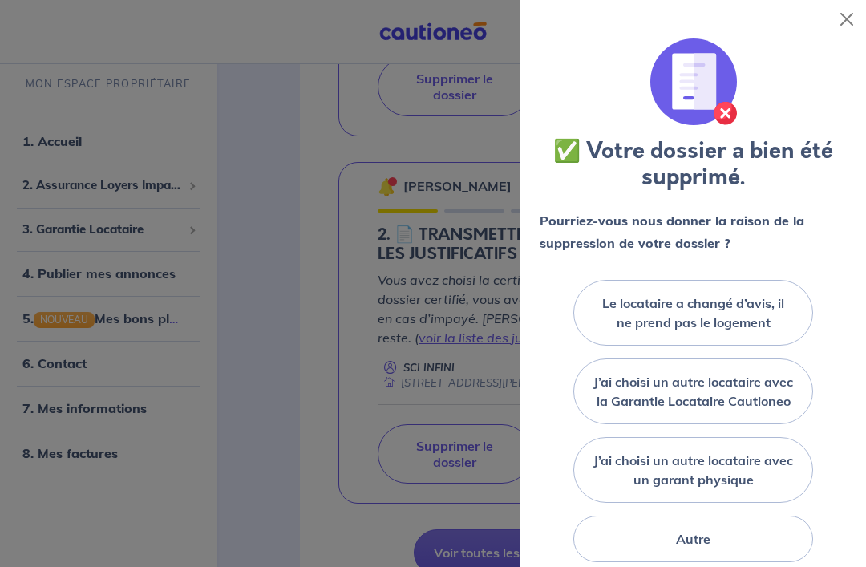
click at [708, 548] on label "Autre" at bounding box center [693, 538] width 34 height 19
click at [0, 0] on input "Autre" at bounding box center [0, 0] width 0 height 0
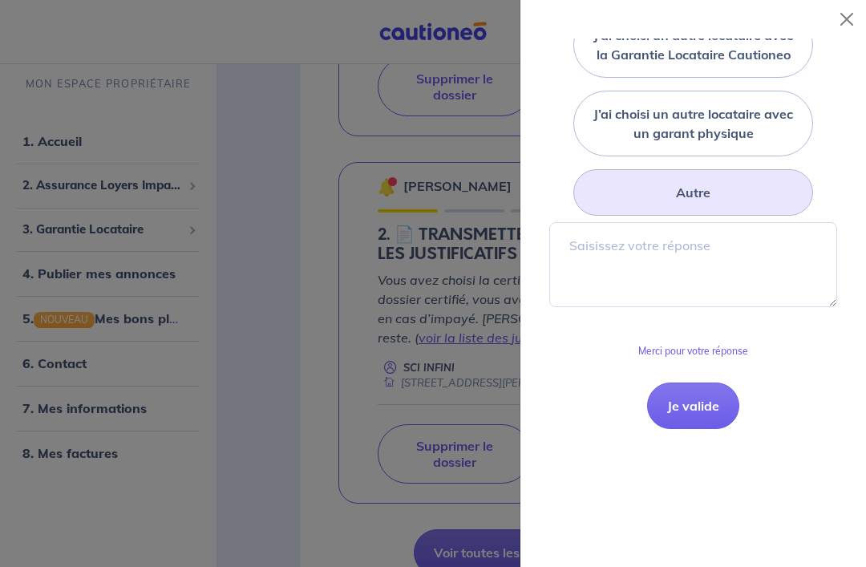
scroll to position [338, 0]
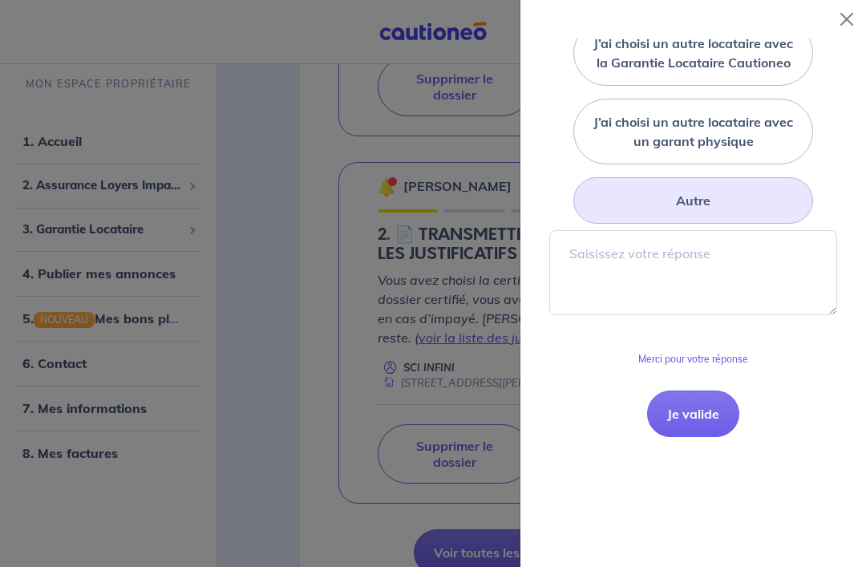
click at [699, 432] on button "Je valide" at bounding box center [693, 413] width 92 height 46
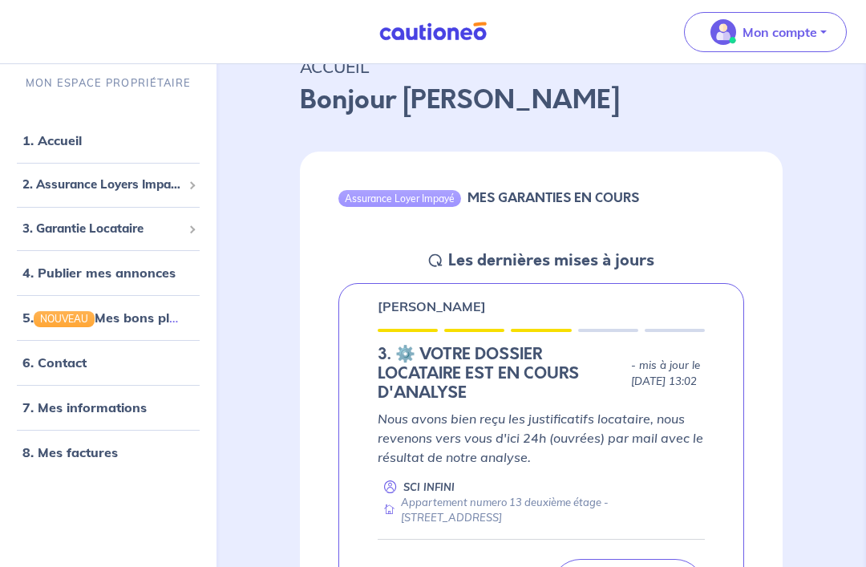
scroll to position [0, 0]
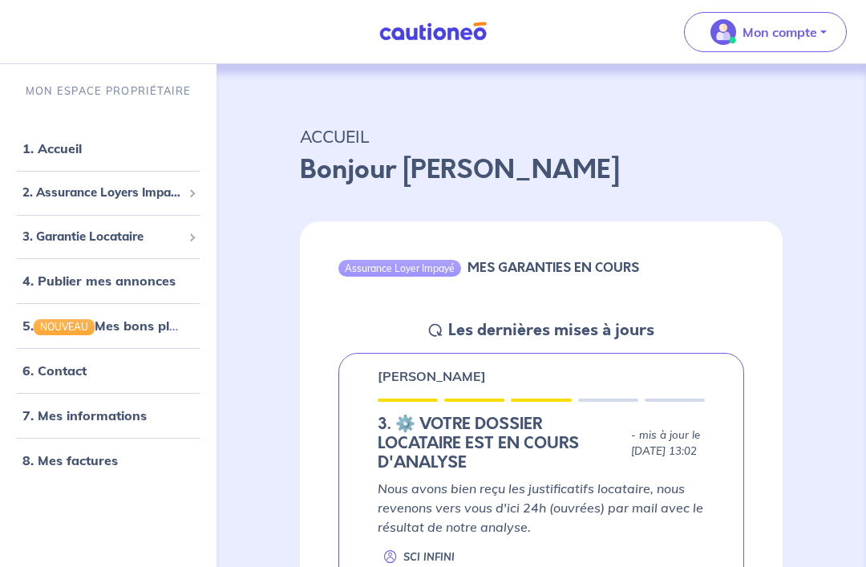
click at [80, 153] on link "1. Accueil" at bounding box center [51, 148] width 59 height 16
